Goal: Navigation & Orientation: Find specific page/section

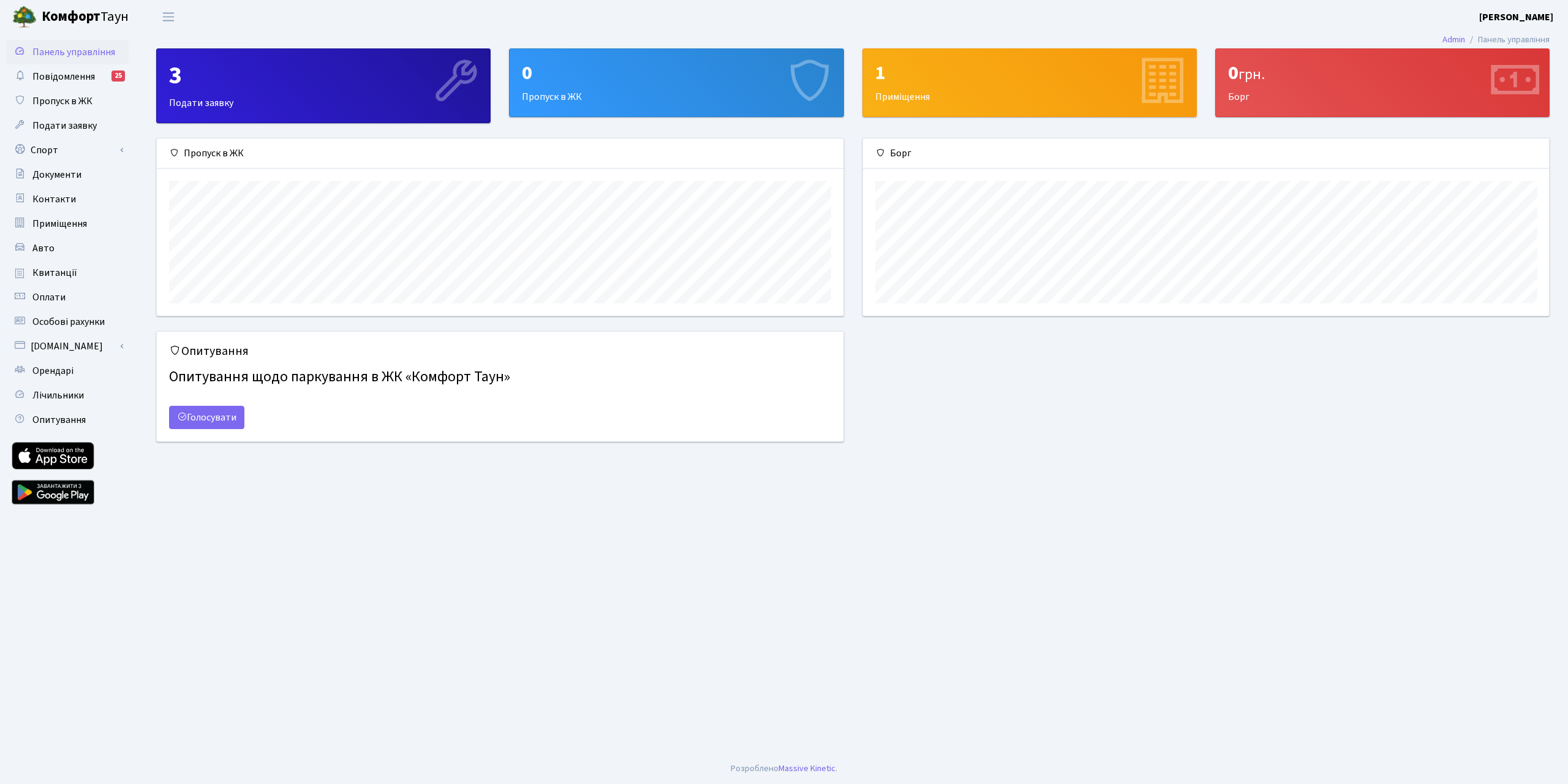
scroll to position [177, 686]
click at [40, 249] on span "Авто" at bounding box center [44, 248] width 22 height 13
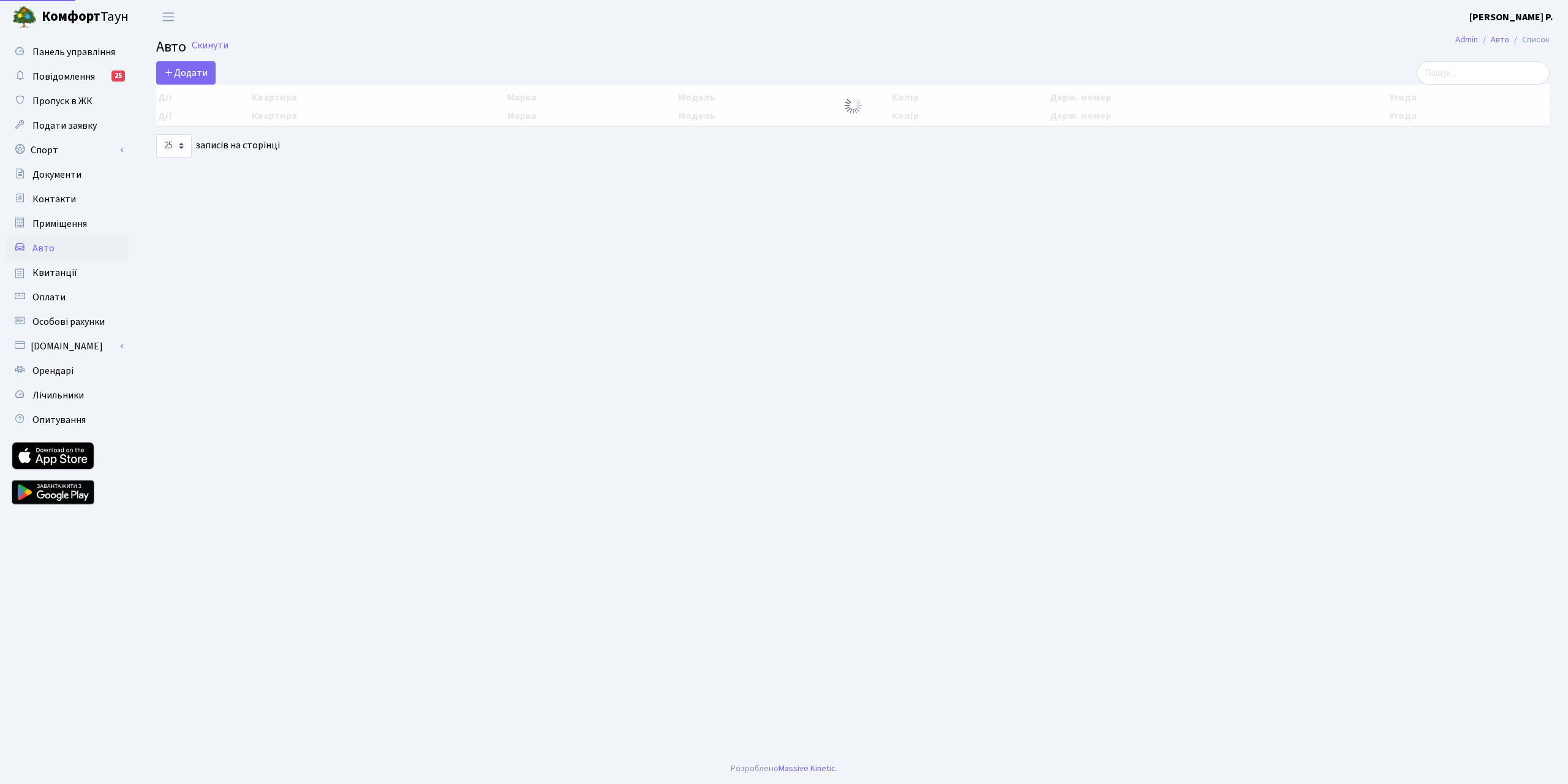
select select "25"
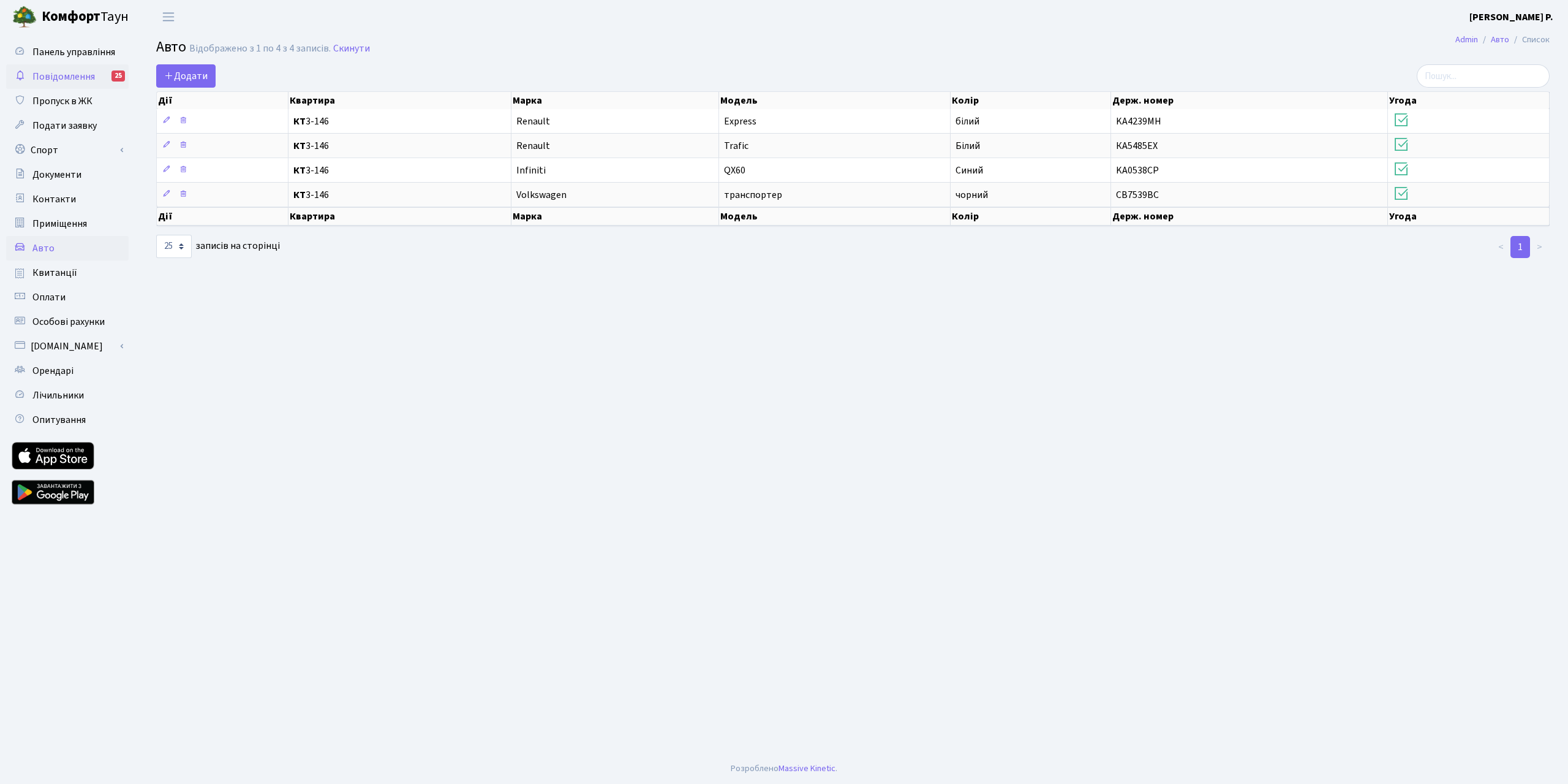
click at [71, 71] on span "Повідомлення" at bounding box center [64, 77] width 63 height 13
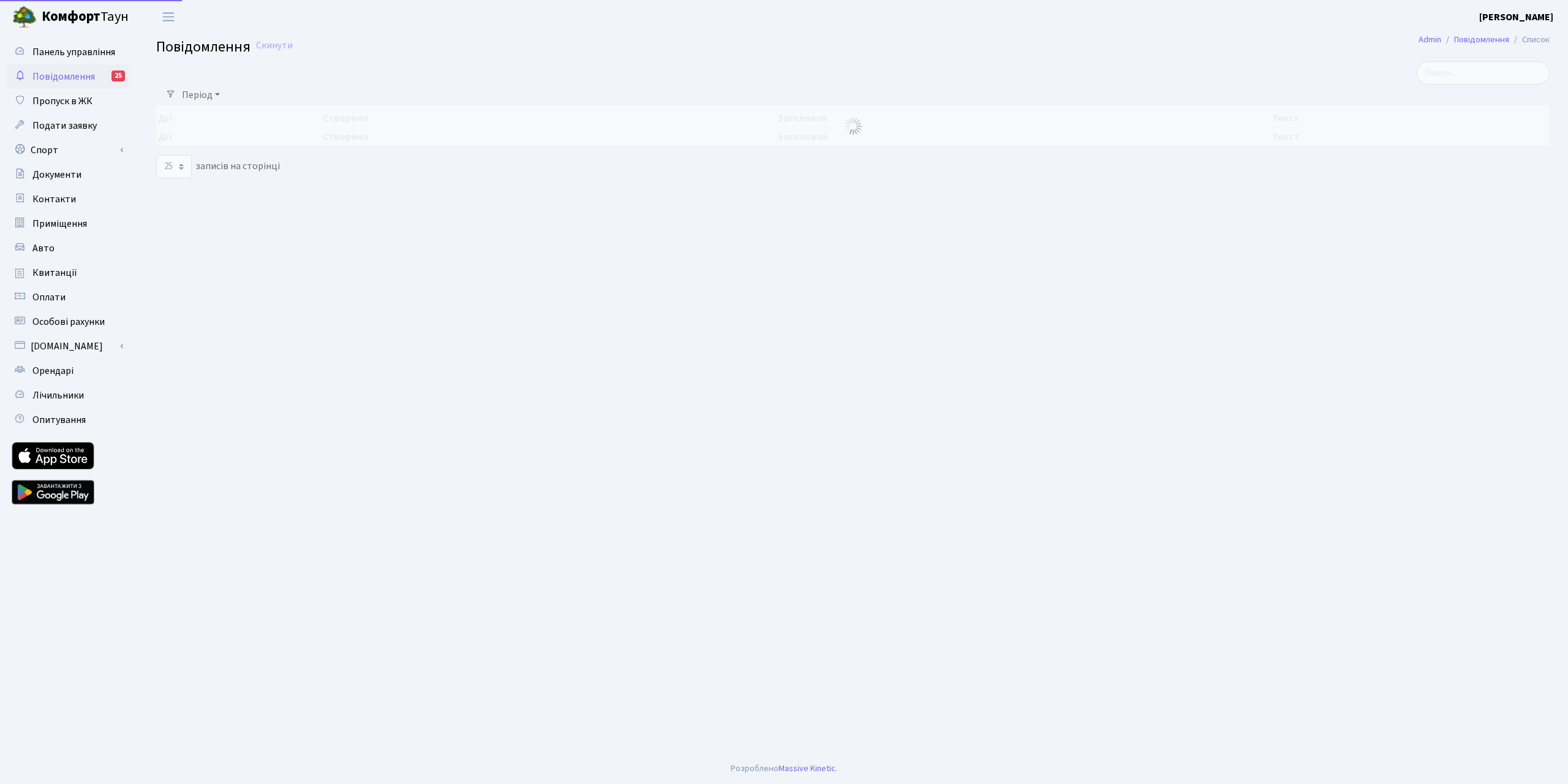
select select "25"
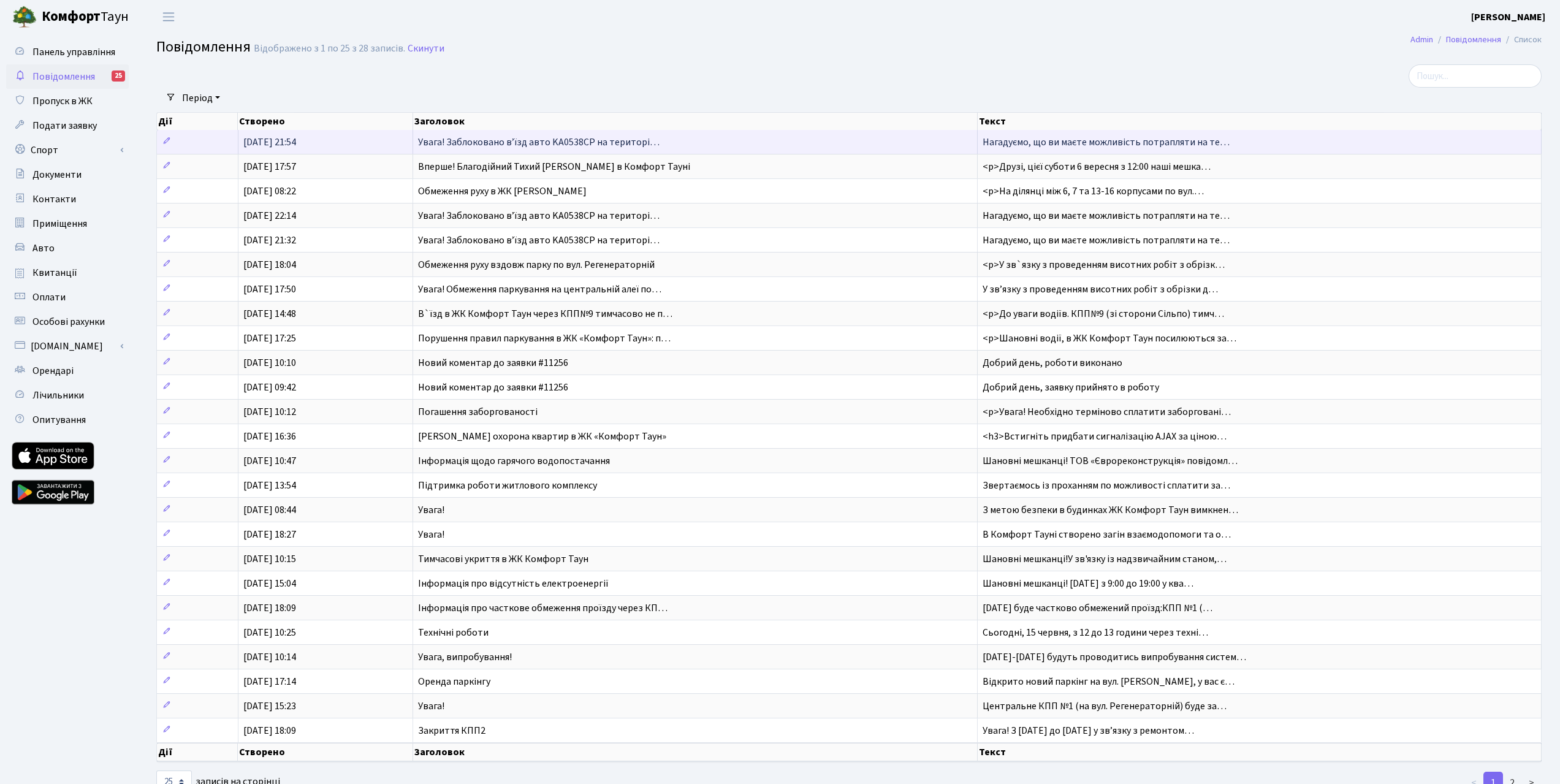
click at [604, 144] on span "Увага! Заблоковано вʼїзд авто KА0538CP на територі…" at bounding box center [539, 142] width 241 height 13
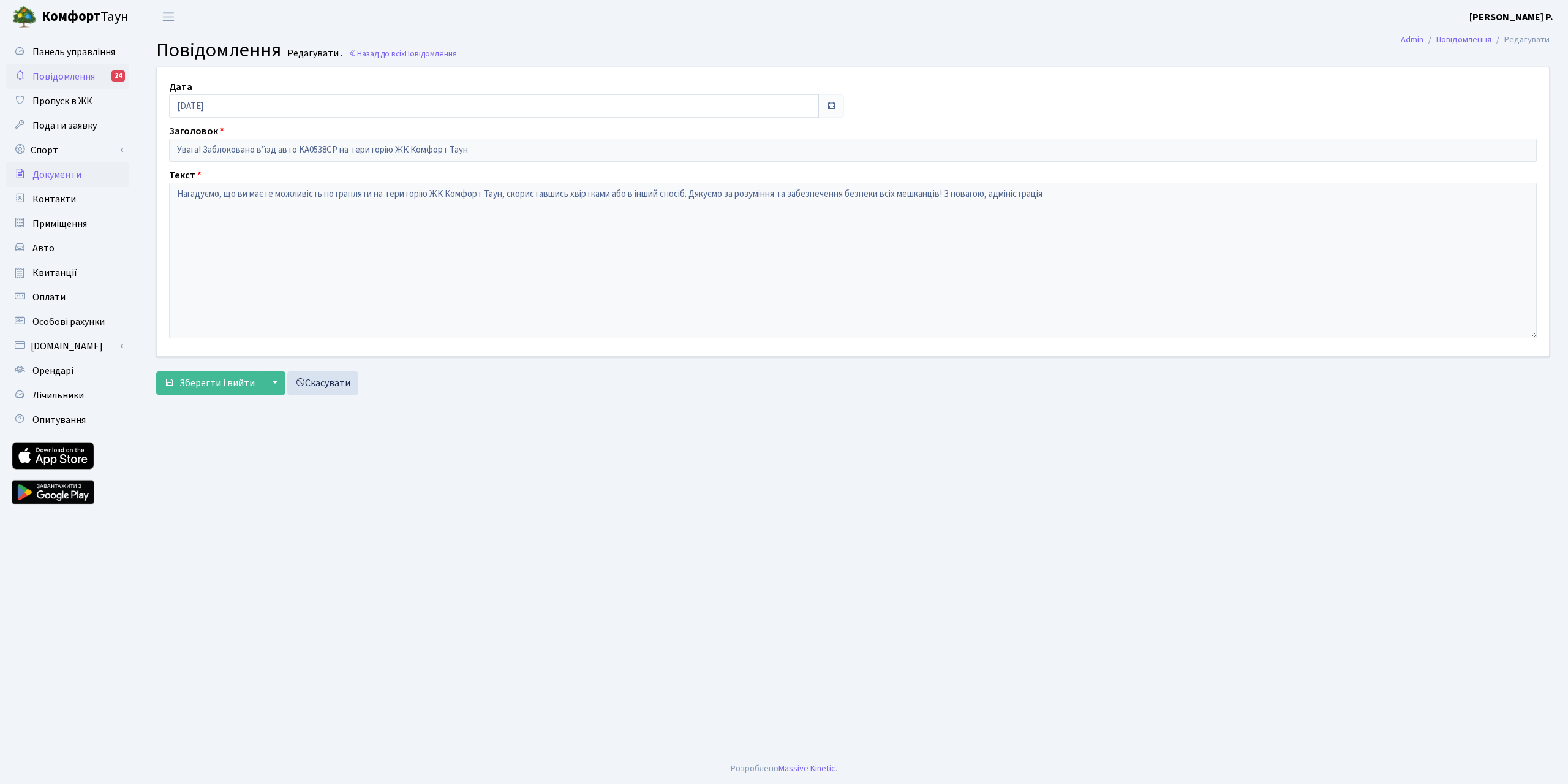
click at [81, 173] on link "Документи" at bounding box center [67, 174] width 123 height 25
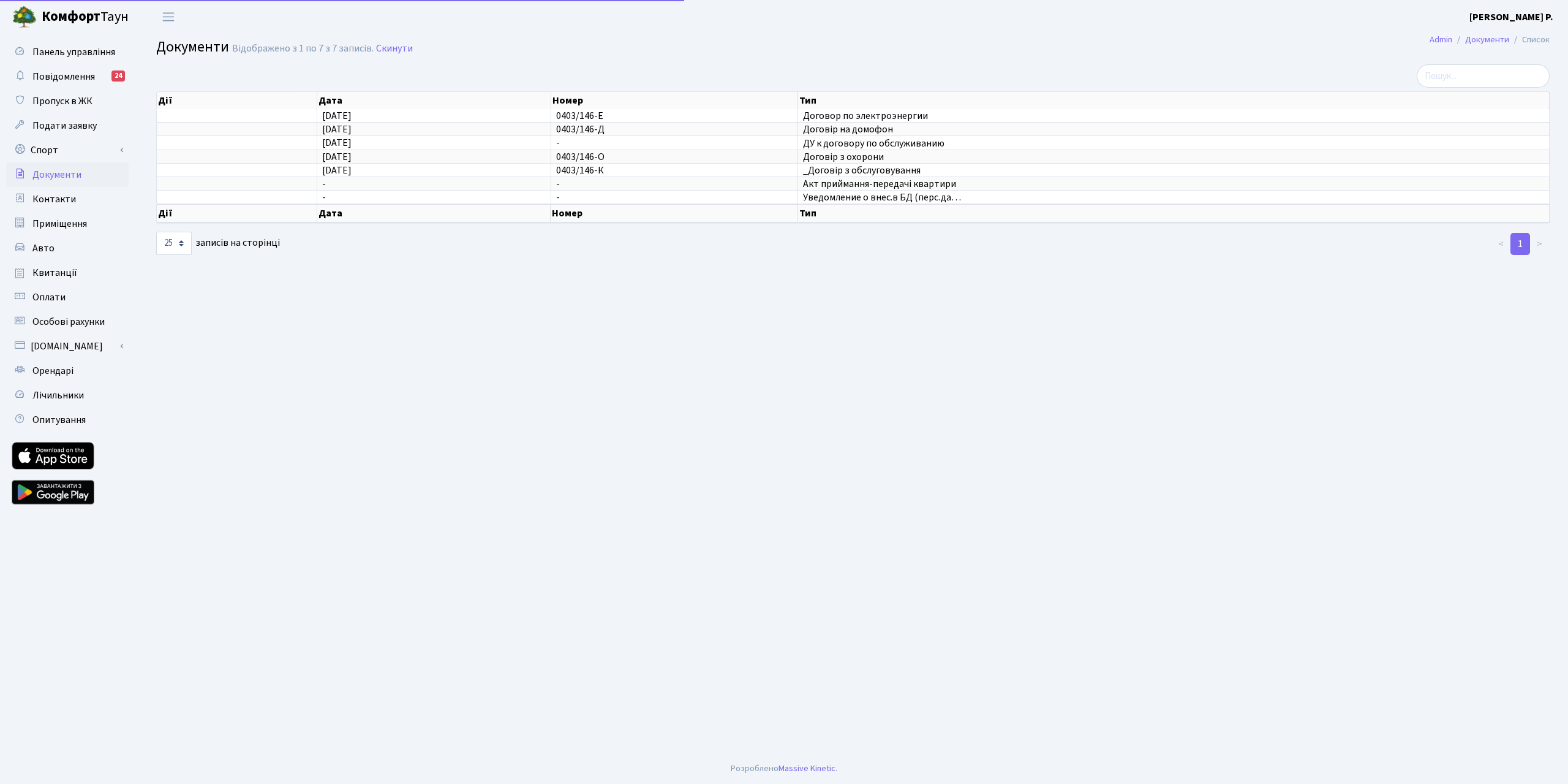
select select "25"
click at [925, 198] on span "Уведомление о внес.в БД (перс.да…" at bounding box center [1174, 197] width 741 height 10
click at [54, 249] on link "Авто" at bounding box center [67, 248] width 123 height 25
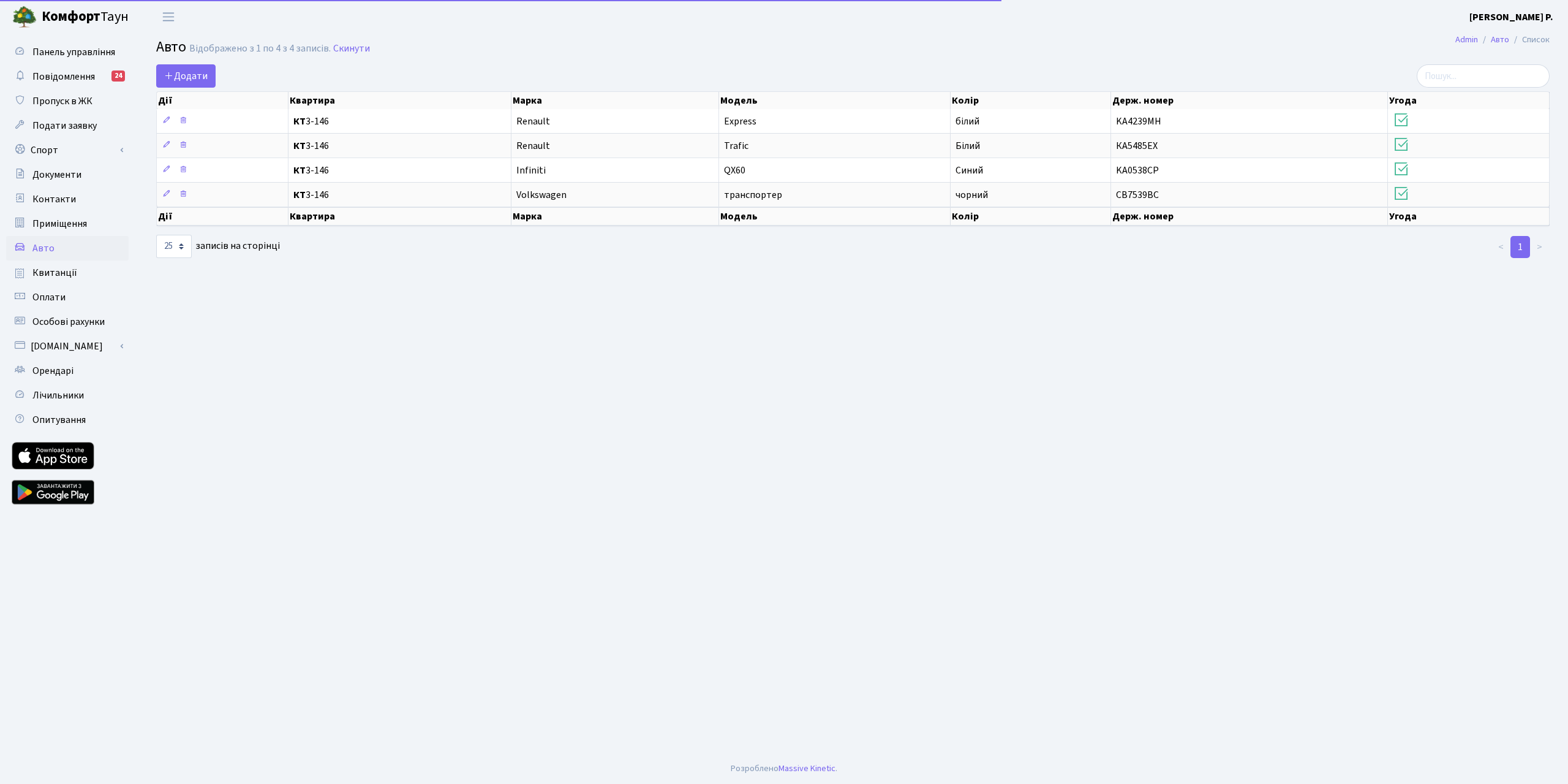
select select "25"
click at [60, 175] on span "Документи" at bounding box center [57, 174] width 49 height 13
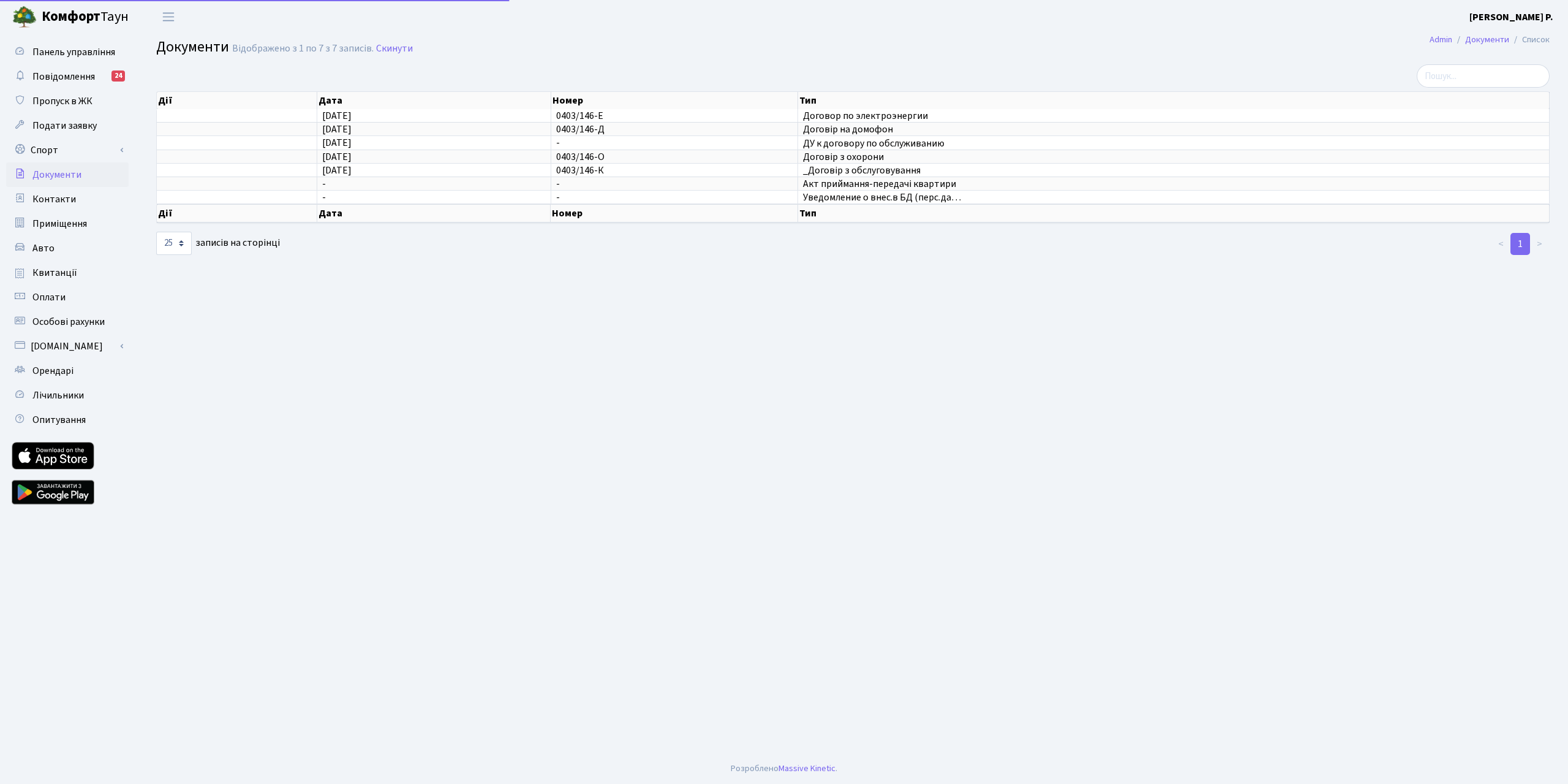
select select "25"
click at [77, 125] on span "Подати заявку" at bounding box center [65, 126] width 64 height 13
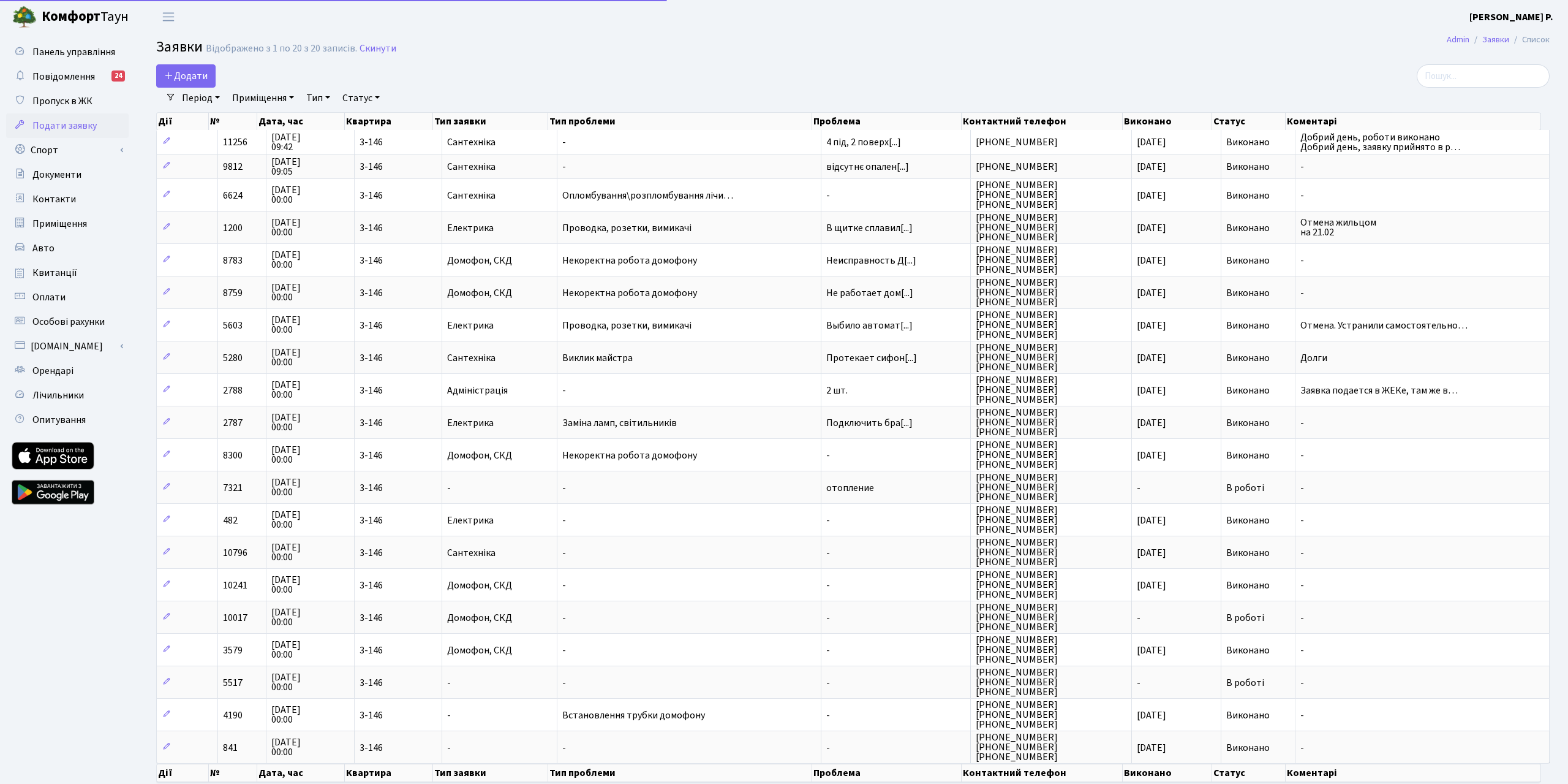
select select "25"
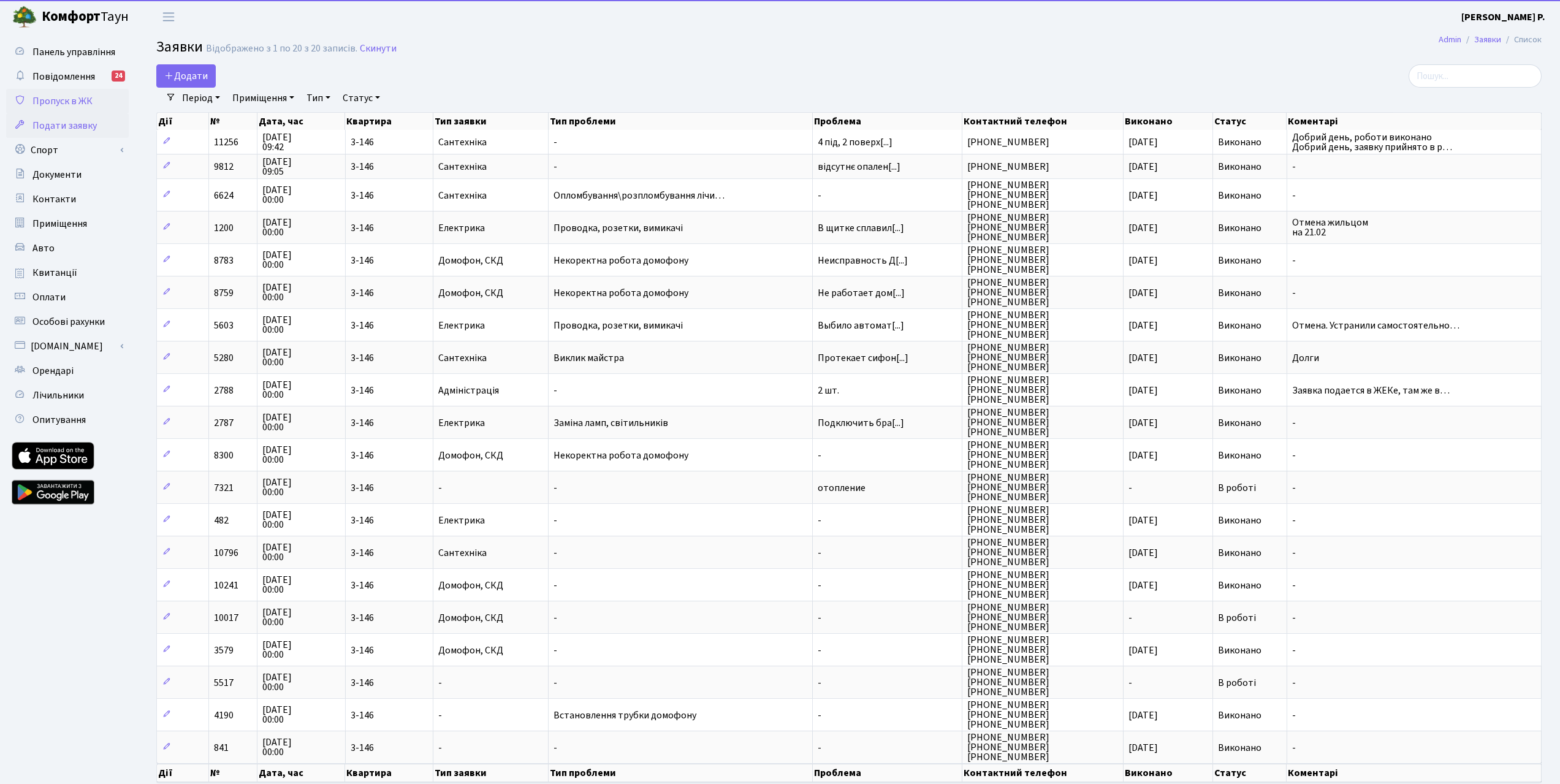
click at [77, 98] on span "Пропуск в ЖК" at bounding box center [63, 101] width 60 height 13
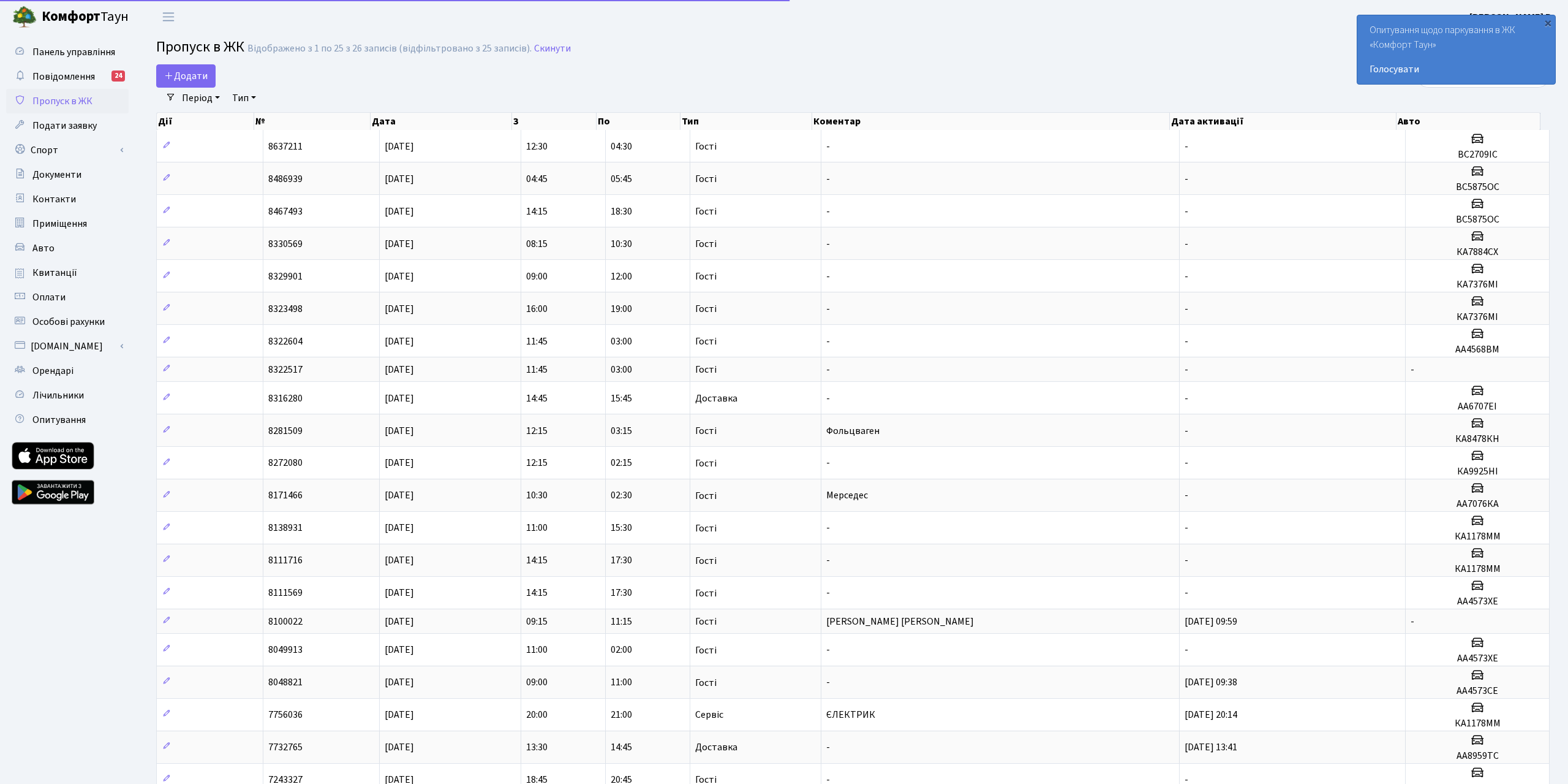
select select "25"
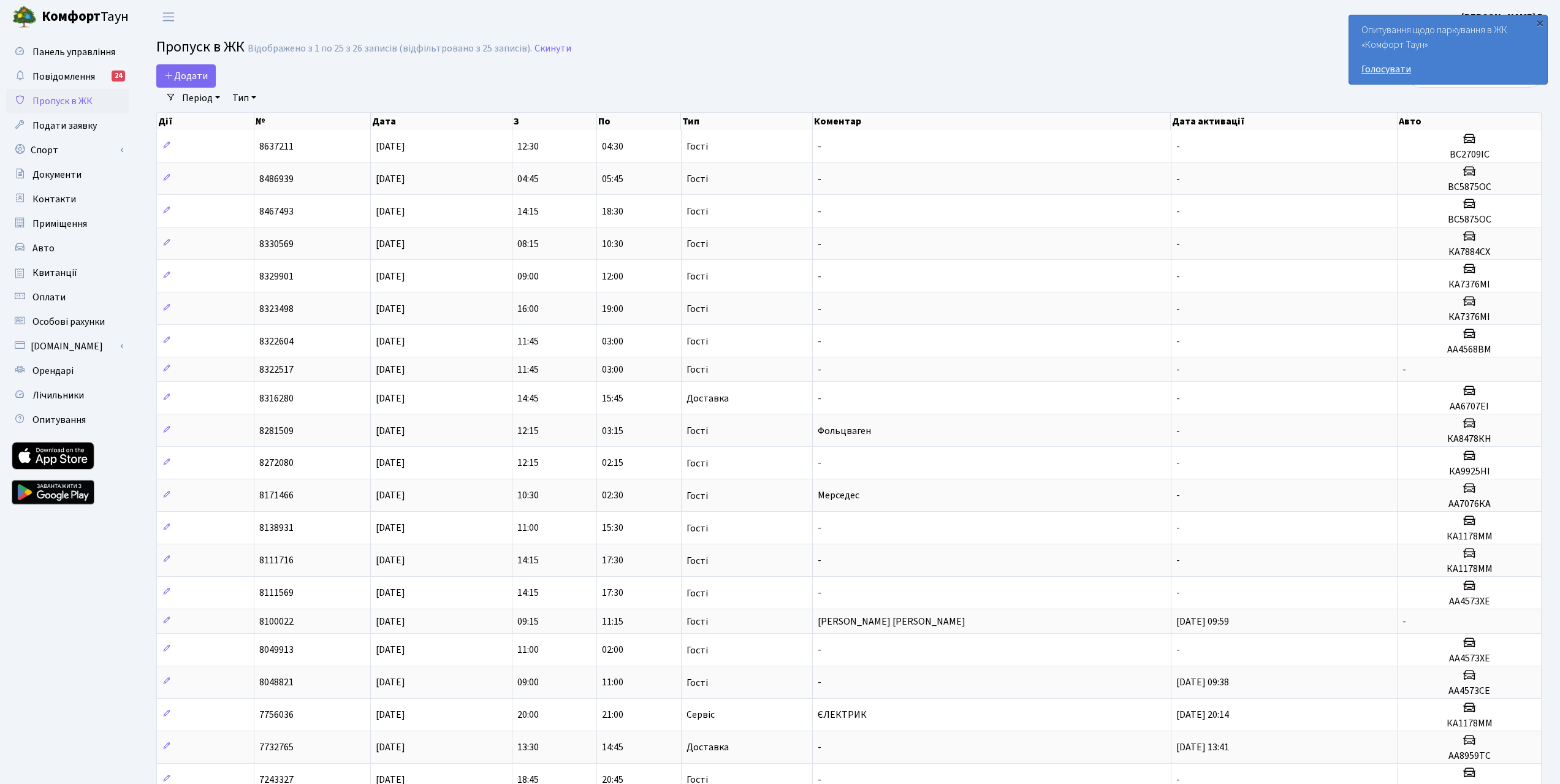
click at [1393, 66] on link "Голосувати" at bounding box center [1448, 69] width 174 height 15
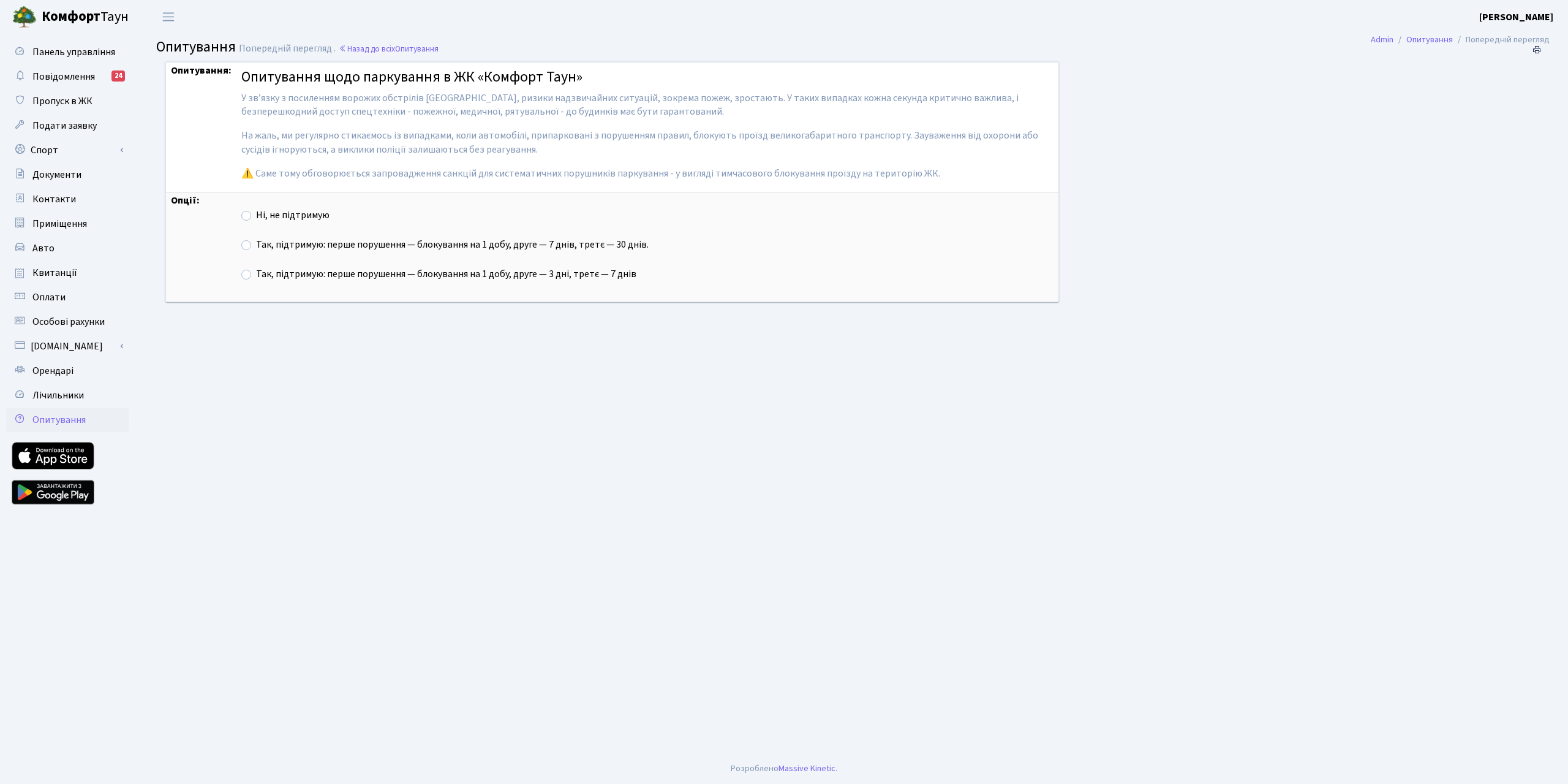
click at [256, 214] on label "Ні, не підтримую" at bounding box center [292, 215] width 74 height 14
click at [256, 214] on input "Ні, не підтримую" at bounding box center [260, 212] width 8 height 8
radio input "true"
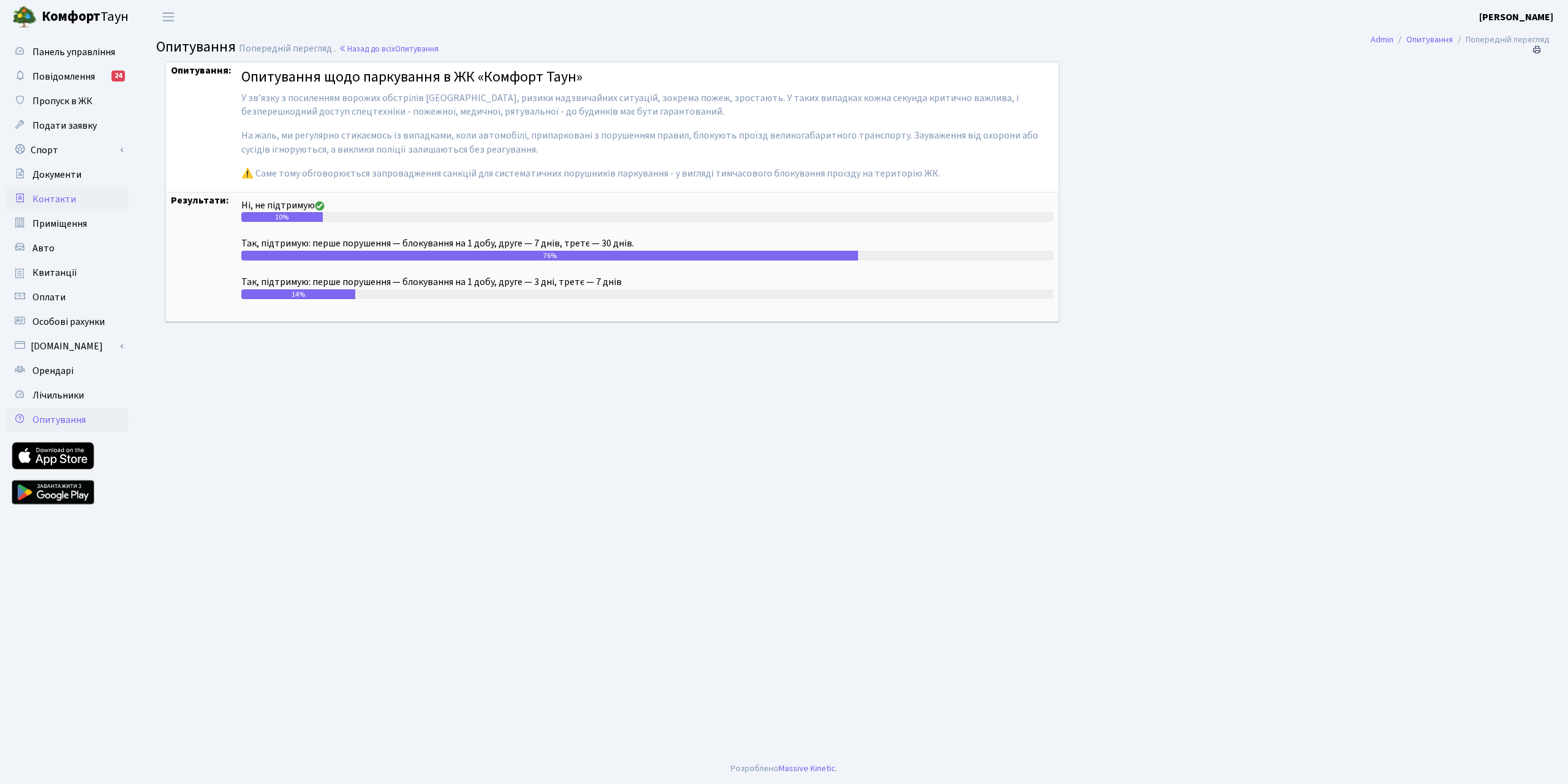
click at [67, 197] on span "Контакти" at bounding box center [54, 199] width 43 height 13
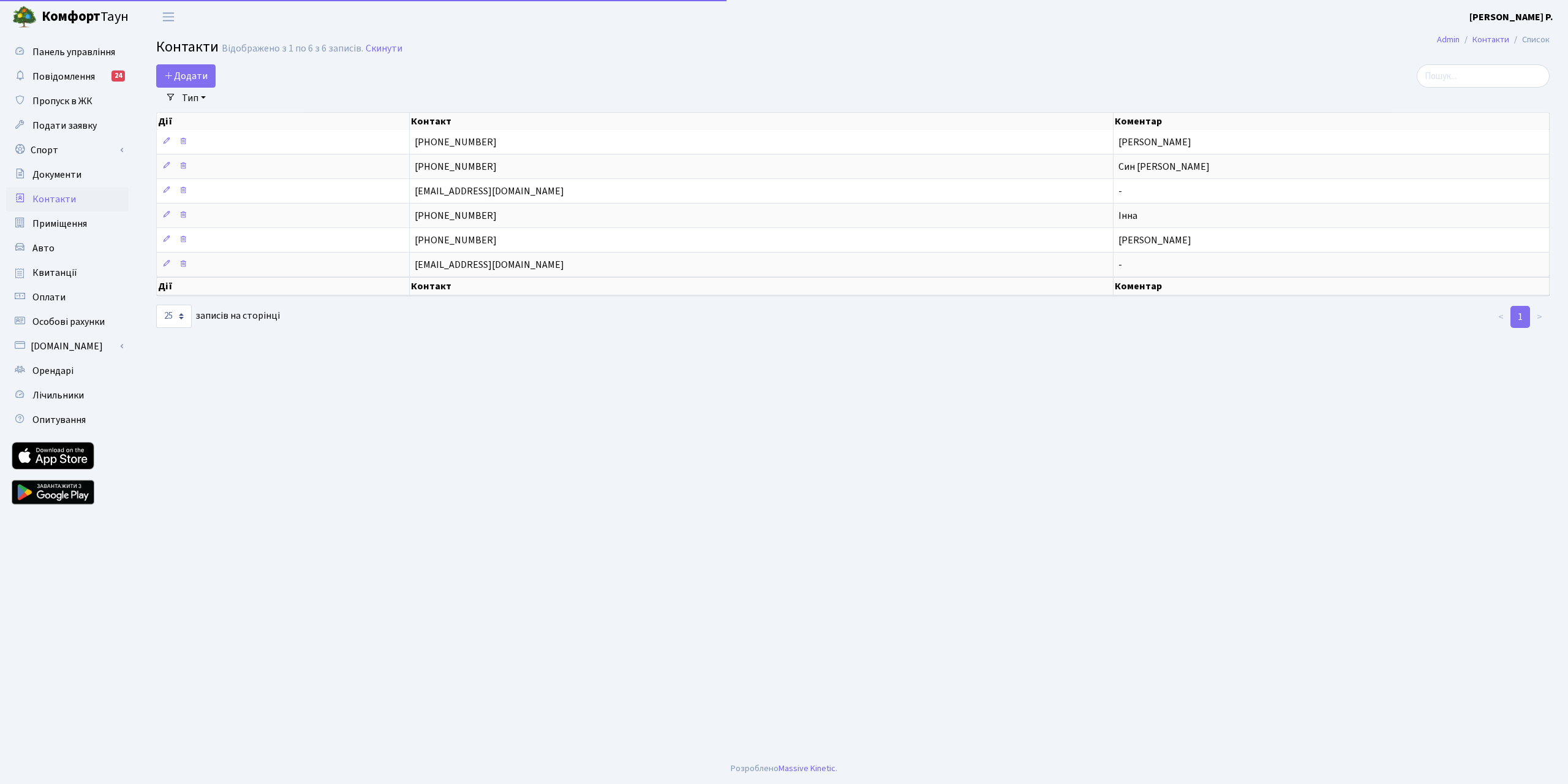
select select "25"
click at [71, 98] on span "Пропуск в ЖК" at bounding box center [63, 101] width 60 height 13
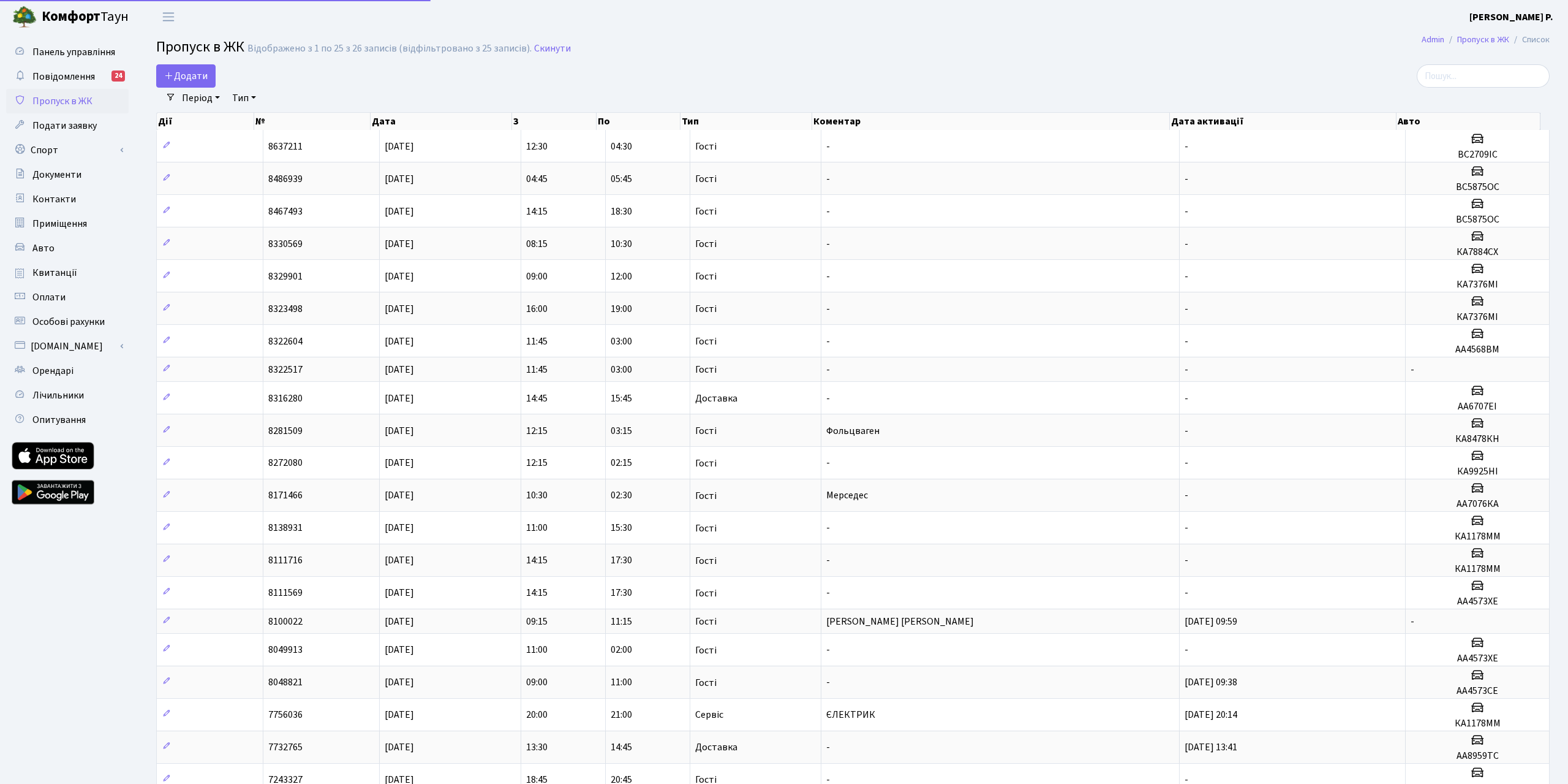
select select "25"
click at [83, 74] on span "Повідомлення" at bounding box center [64, 77] width 63 height 13
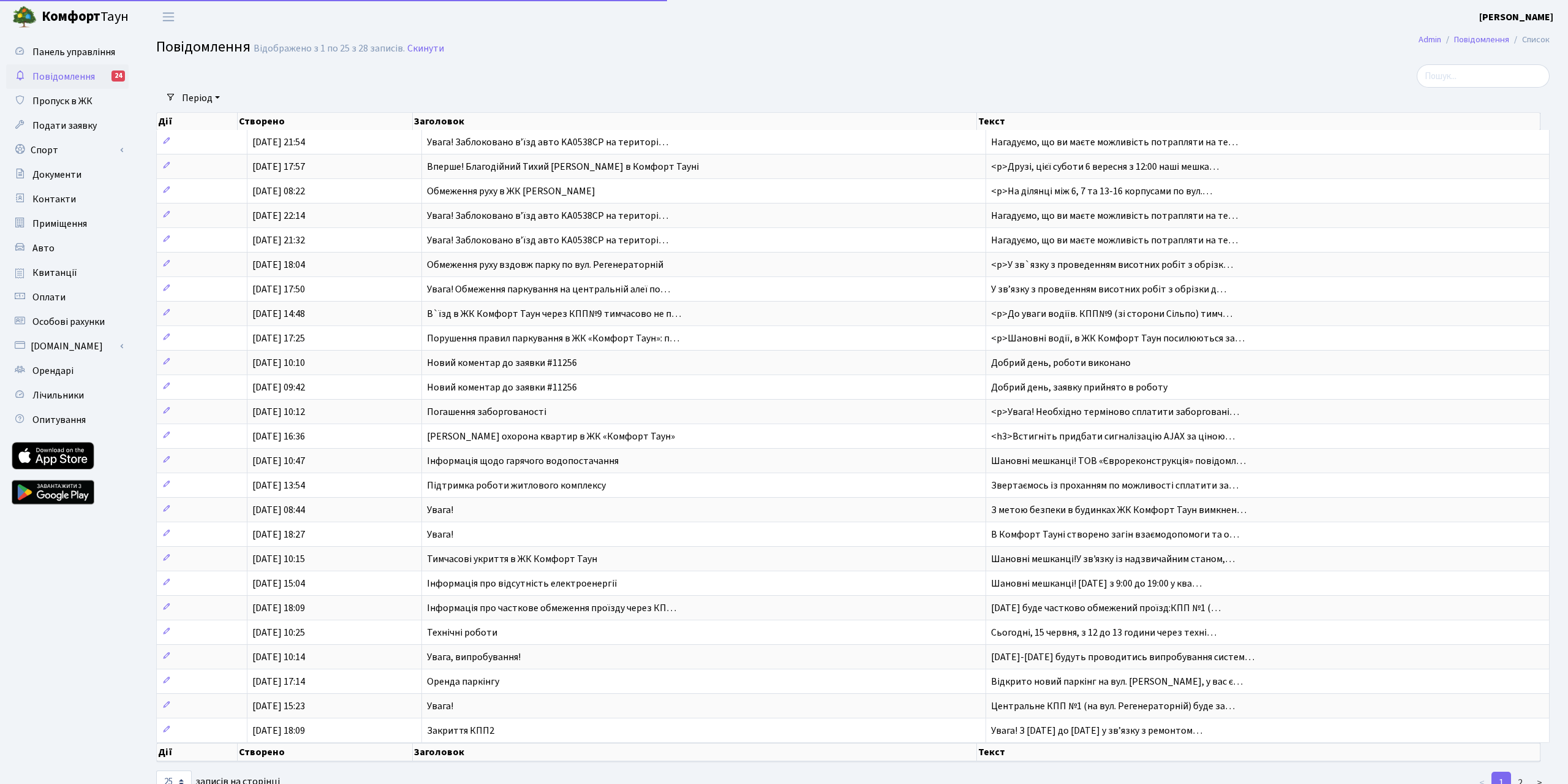
select select "25"
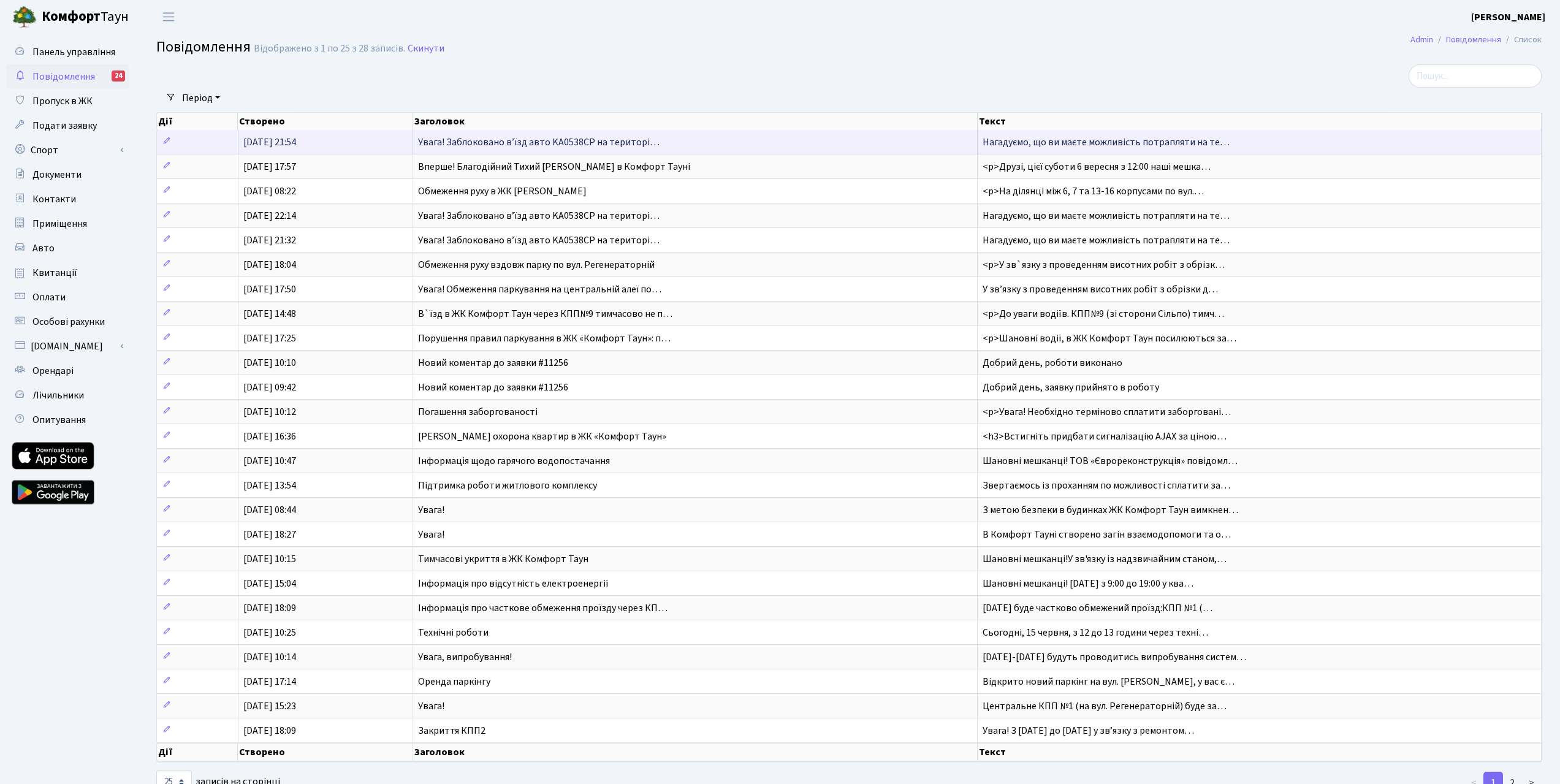
click at [575, 148] on span "Увага! Заблоковано вʼїзд авто KА0538CP на територі…" at bounding box center [539, 142] width 241 height 13
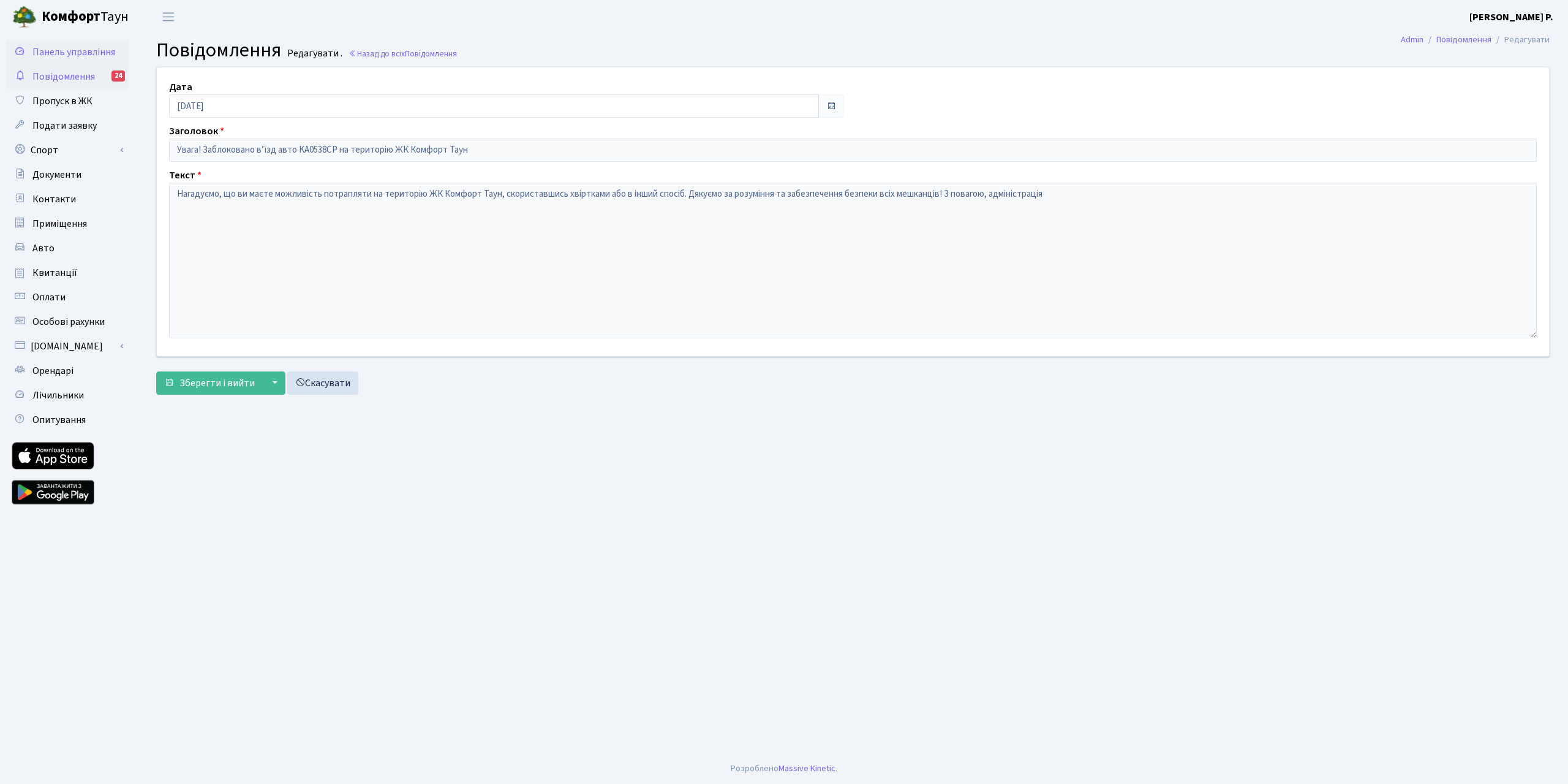
click at [94, 51] on span "Панель управління" at bounding box center [74, 52] width 83 height 13
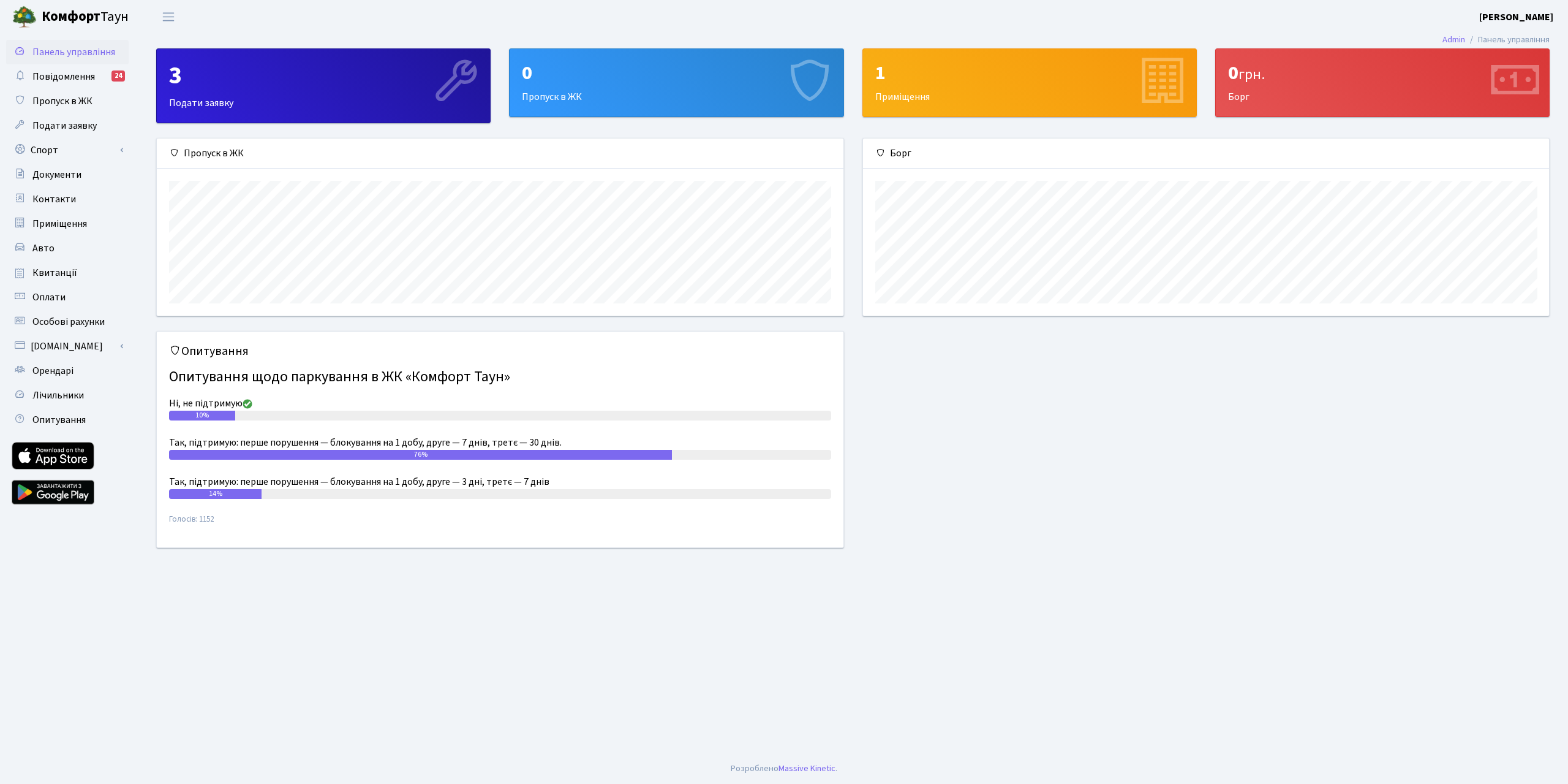
scroll to position [177, 686]
click at [171, 15] on span "Переключити навігацію" at bounding box center [168, 16] width 19 height 14
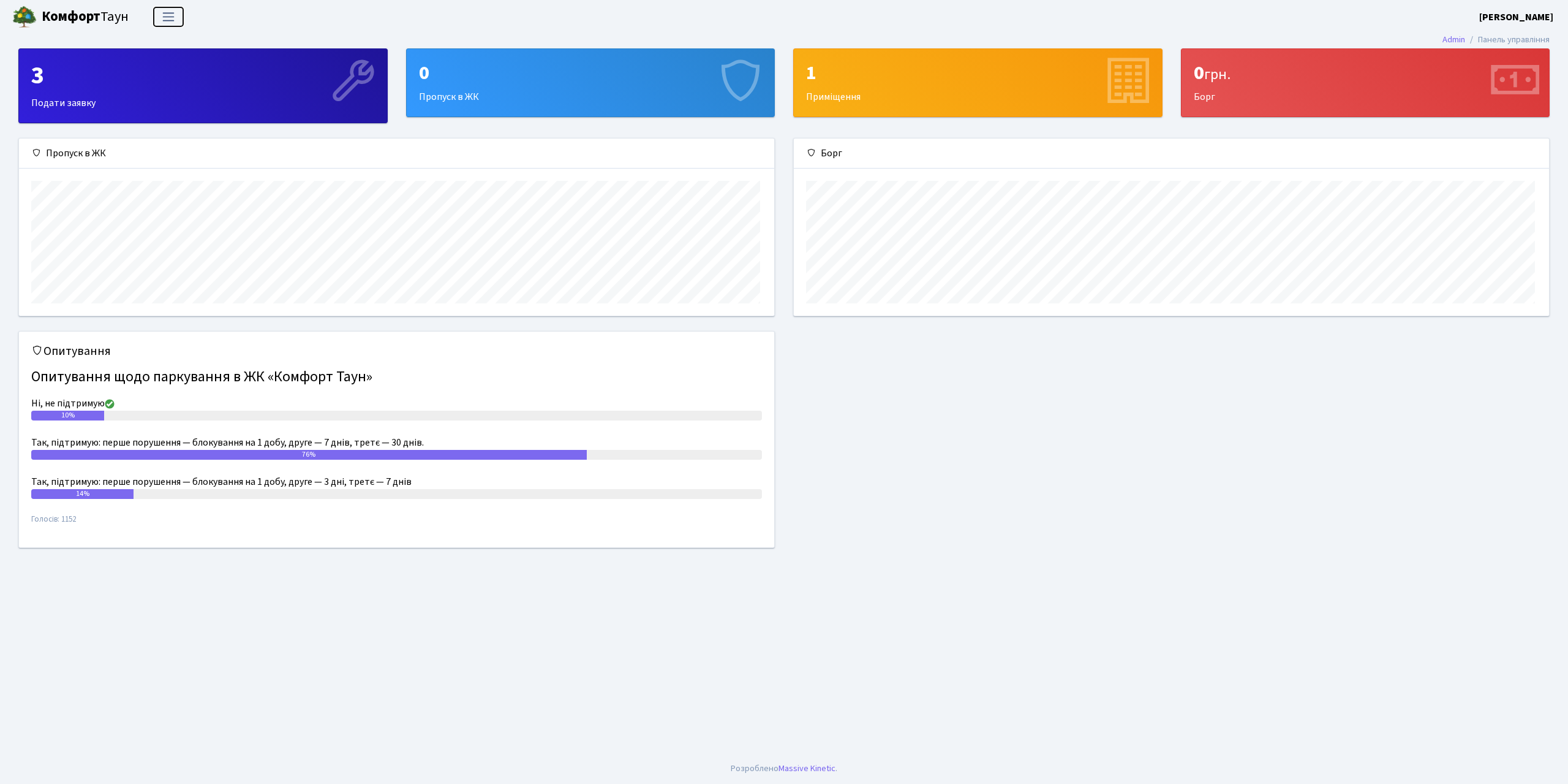
scroll to position [177, 755]
click at [205, 9] on header "Комфорт Таун Гапен В. Р. Мій обліковий запис Вийти" at bounding box center [784, 16] width 1568 height 34
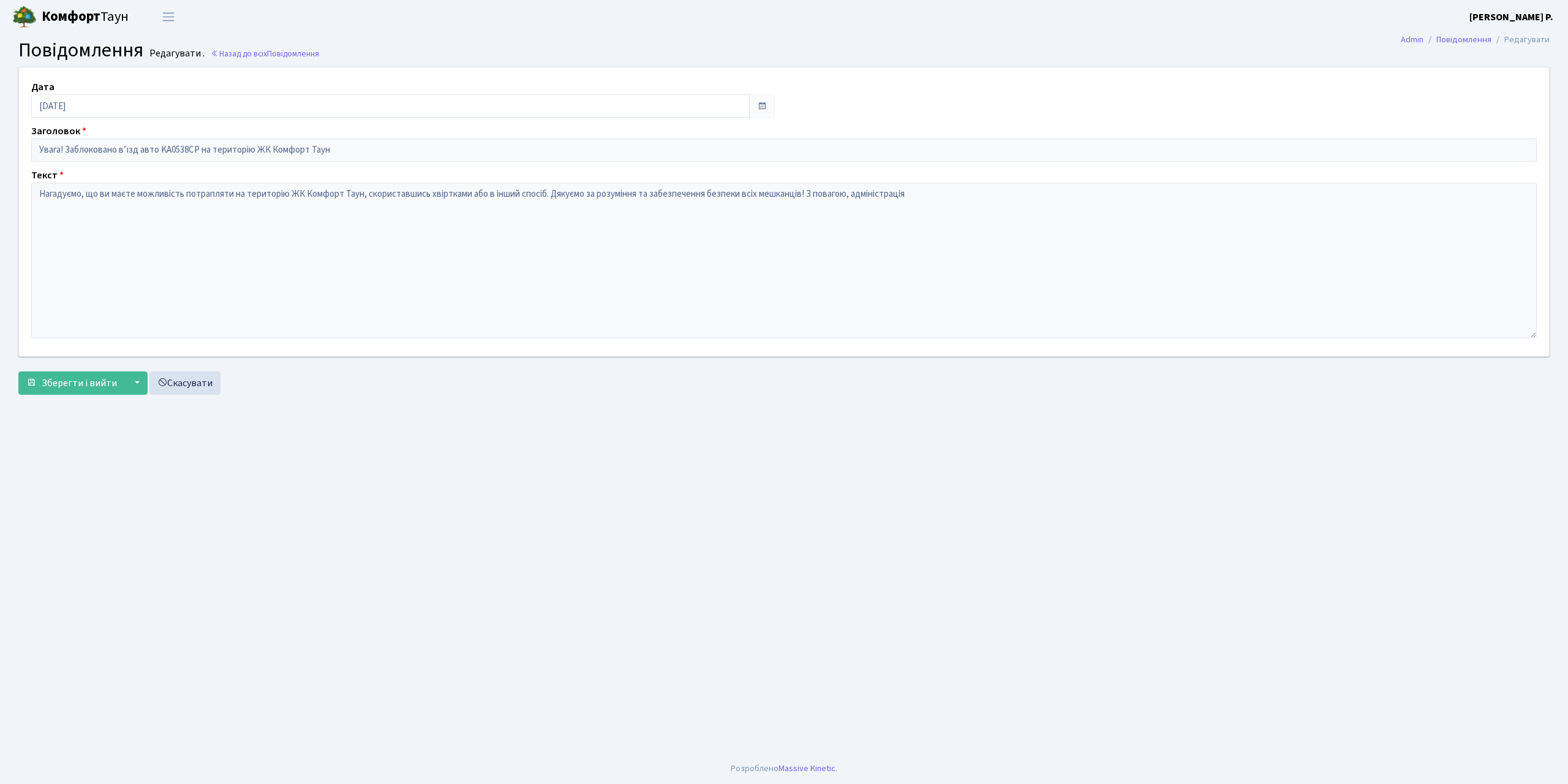
click at [1533, 16] on b "[PERSON_NAME] Р." at bounding box center [1511, 17] width 84 height 13
click at [173, 19] on span "Переключити навігацію" at bounding box center [168, 16] width 19 height 14
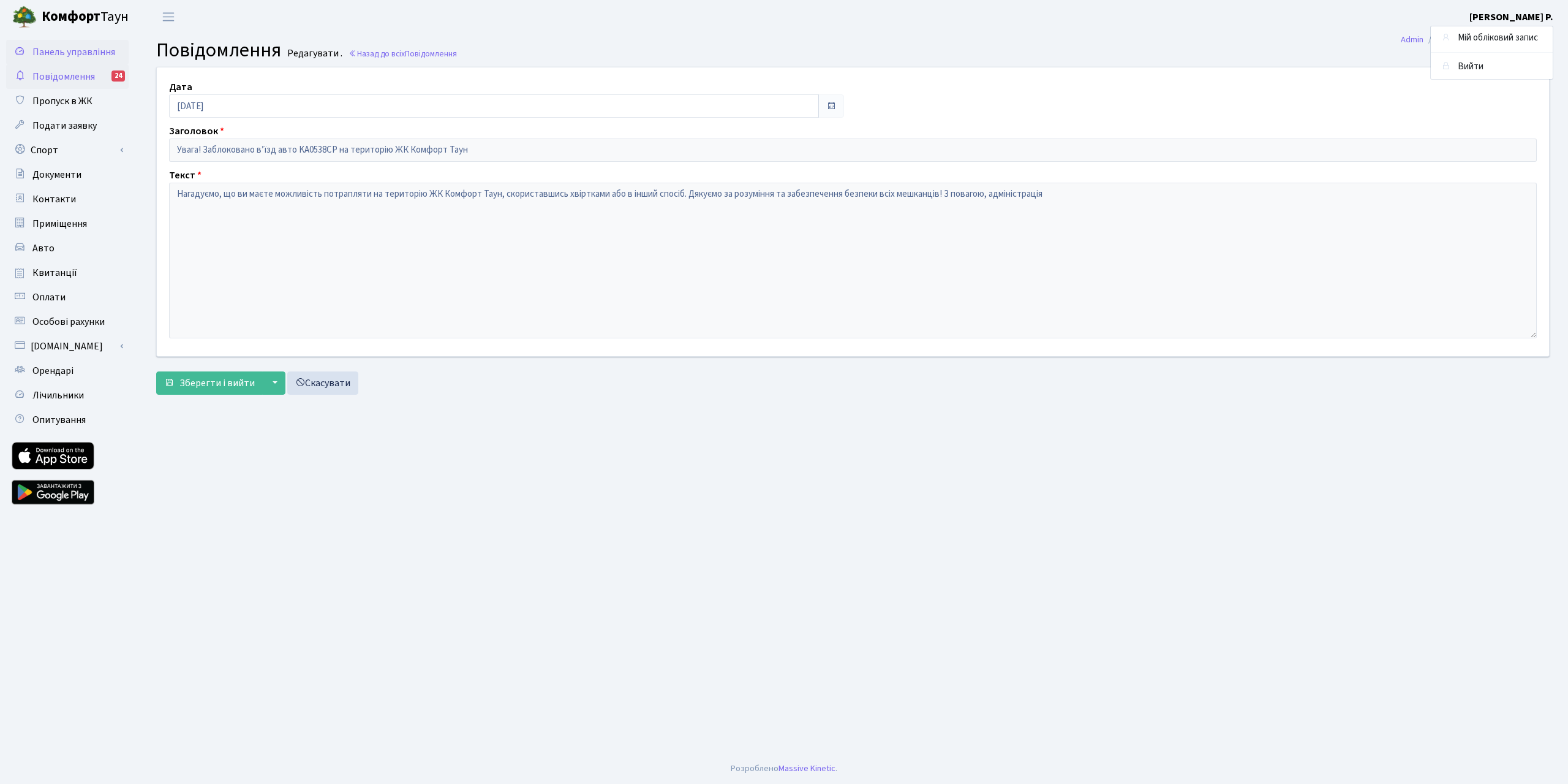
click at [92, 51] on span "Панель управління" at bounding box center [74, 52] width 83 height 13
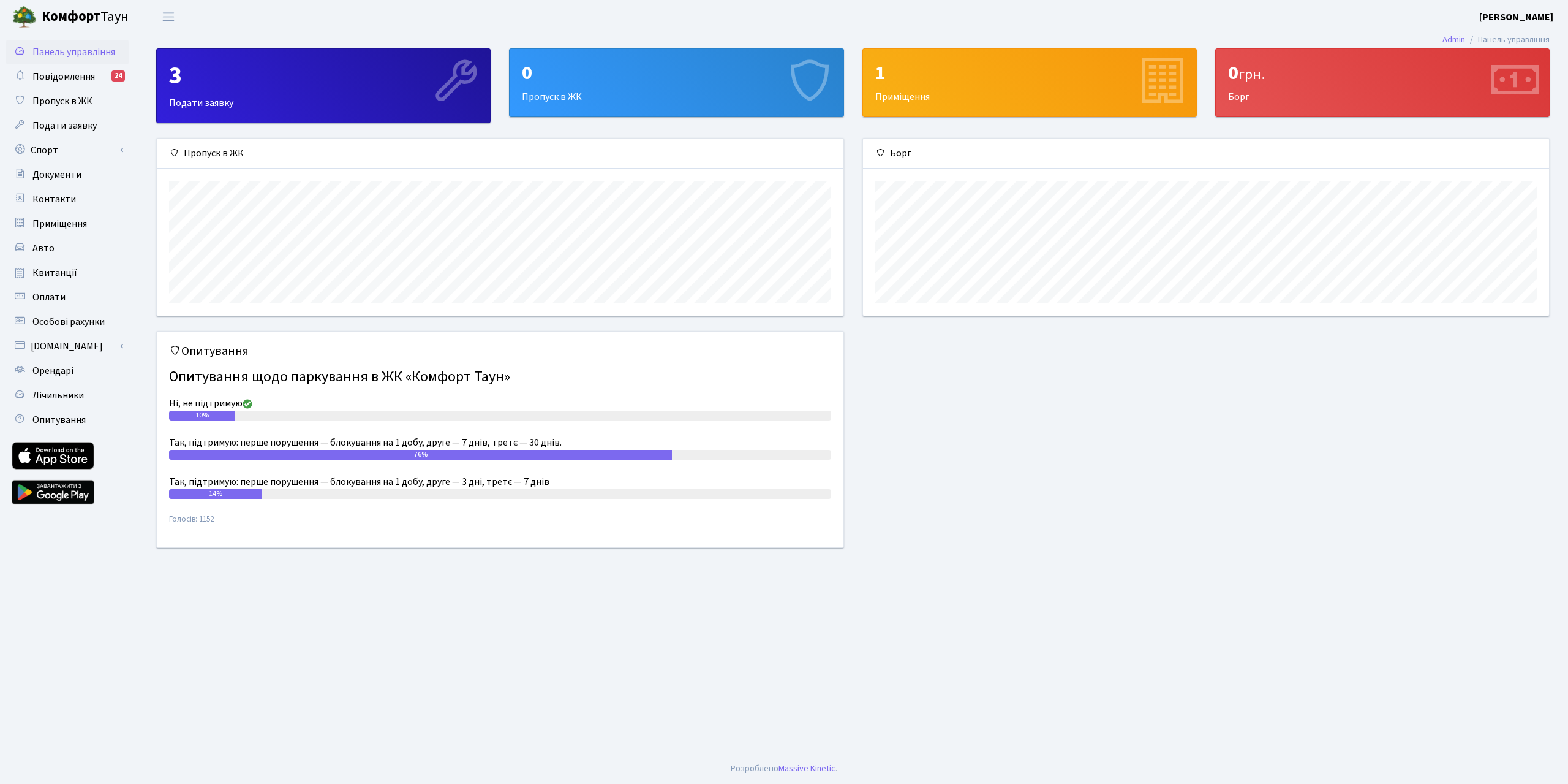
scroll to position [177, 686]
click at [225, 88] on div "3" at bounding box center [323, 76] width 309 height 30
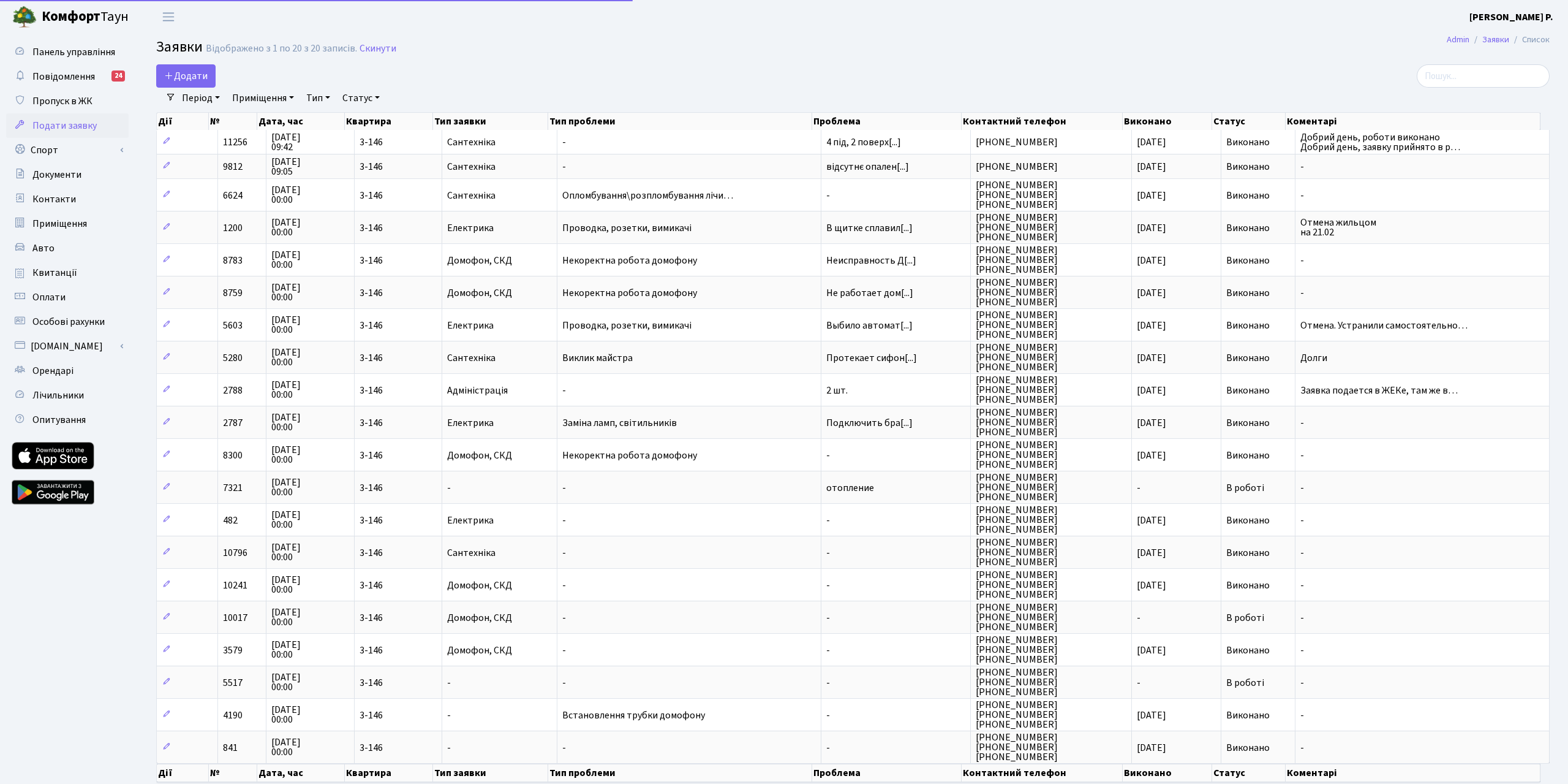
select select "25"
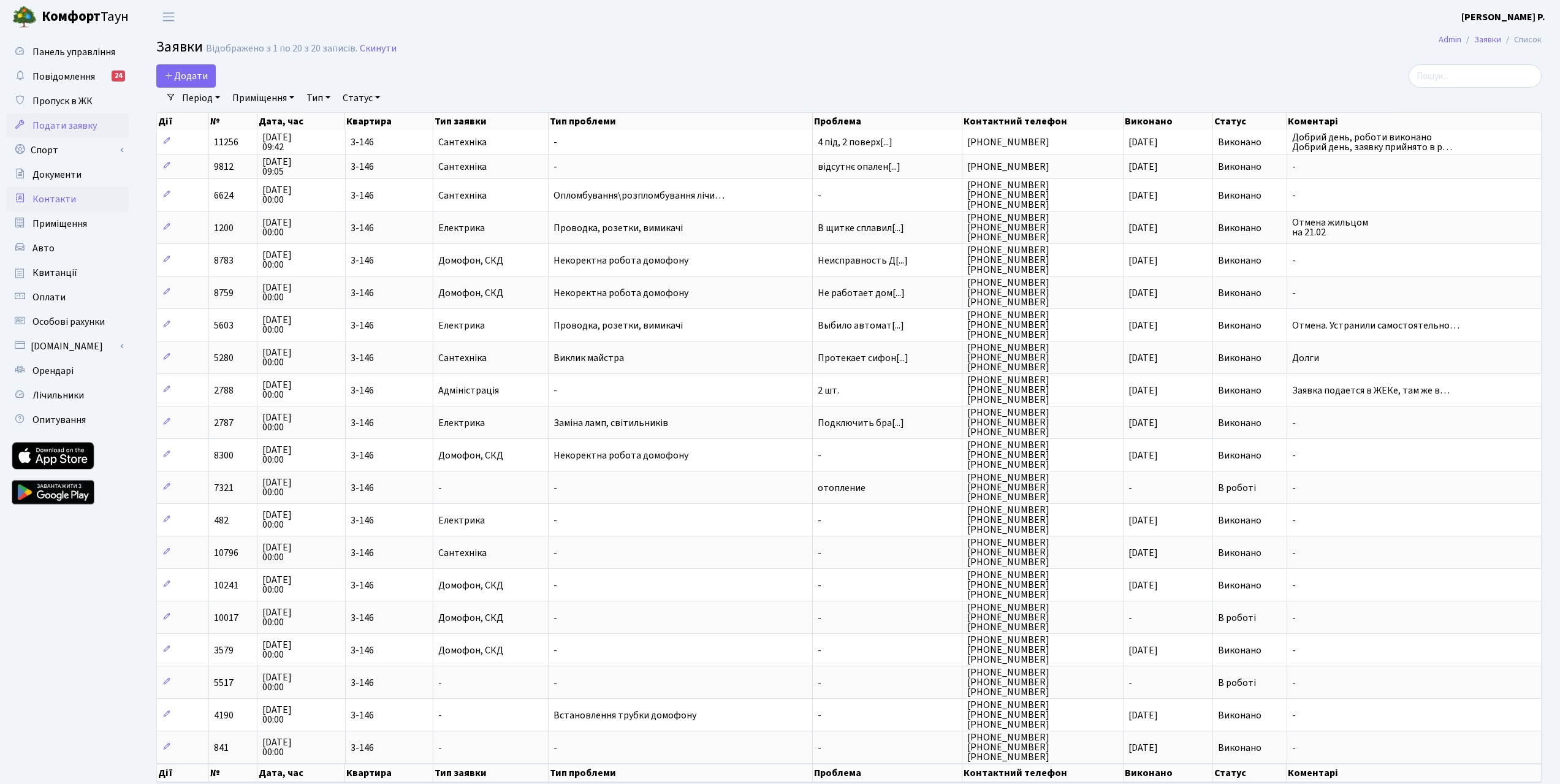
click at [51, 196] on span "Контакти" at bounding box center [54, 199] width 43 height 13
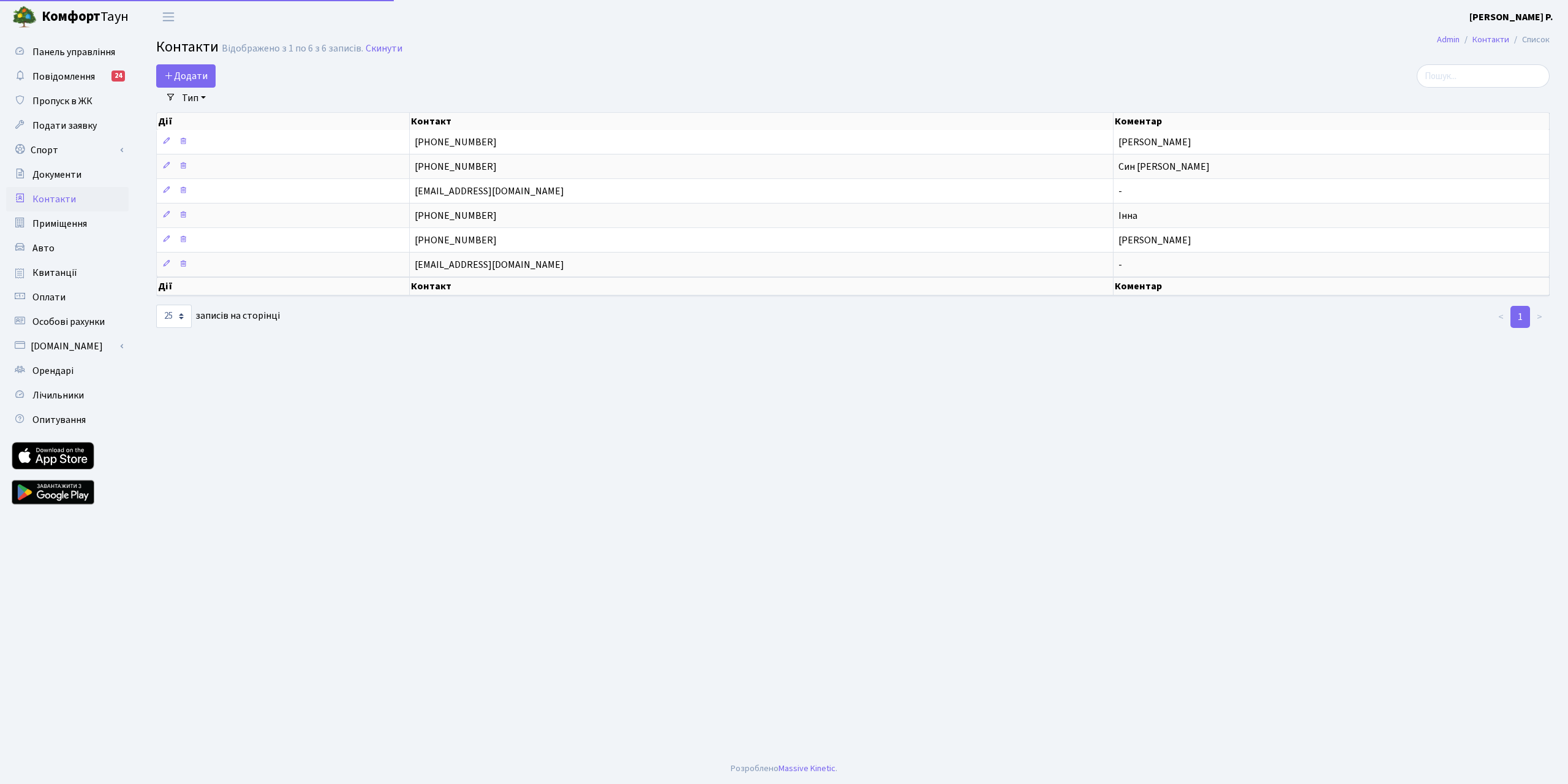
select select "25"
click at [78, 175] on span "Документи" at bounding box center [57, 174] width 49 height 13
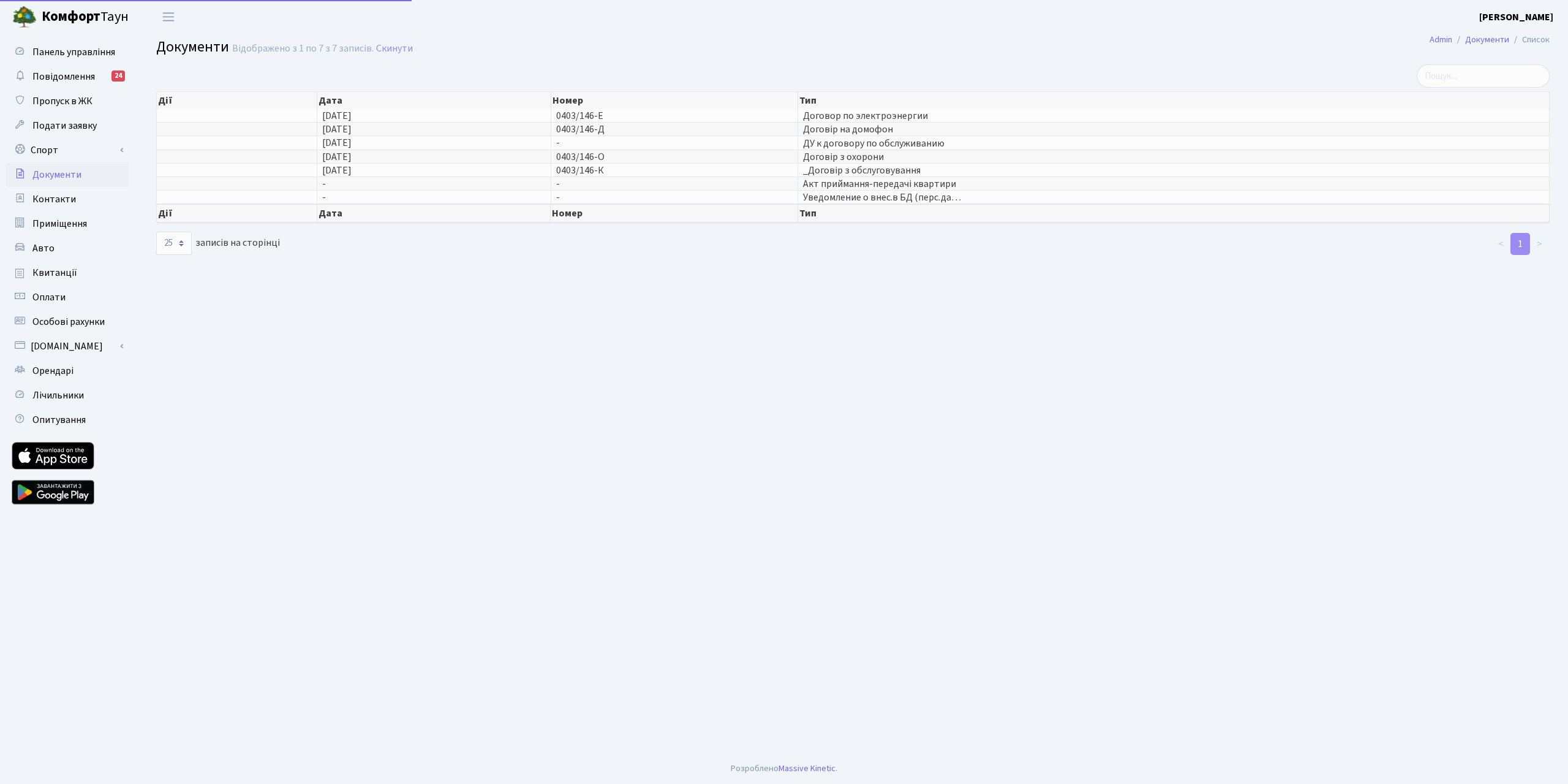
select select "25"
click at [880, 197] on span "Уведомление о внес.в БД (перс.да…" at bounding box center [1174, 197] width 741 height 10
click at [953, 196] on span "Уведомление о внес.в БД (перс.да…" at bounding box center [1174, 197] width 741 height 10
click at [169, 16] on span "Переключити навігацію" at bounding box center [168, 16] width 19 height 14
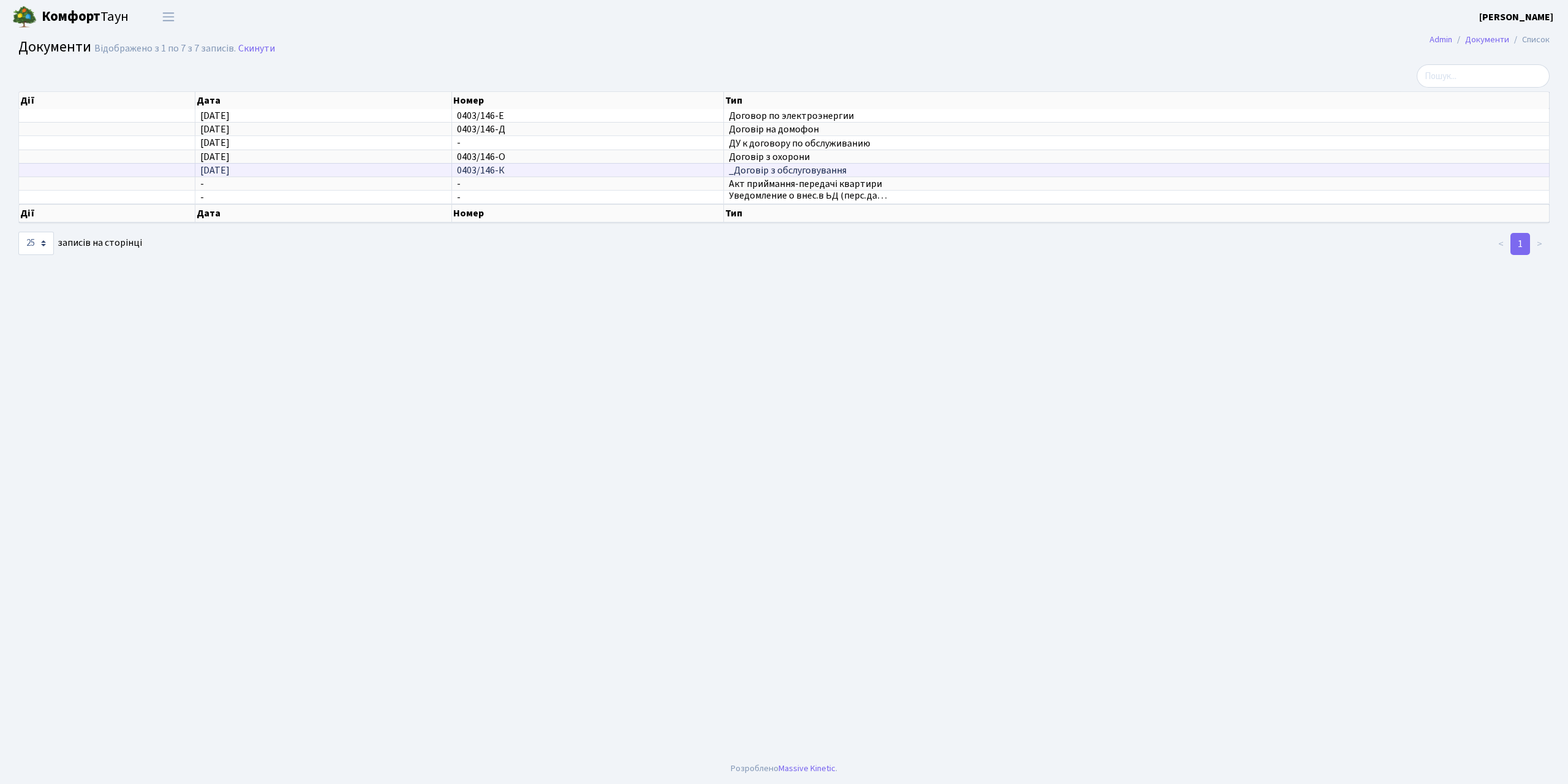
click at [281, 142] on div "Дії Дата Номер Тип Дії Дата Номер Тип Дії Дата Номер Тип 23.02.2012 0403/146-Е" at bounding box center [784, 157] width 1531 height 139
